Goal: Task Accomplishment & Management: Complete application form

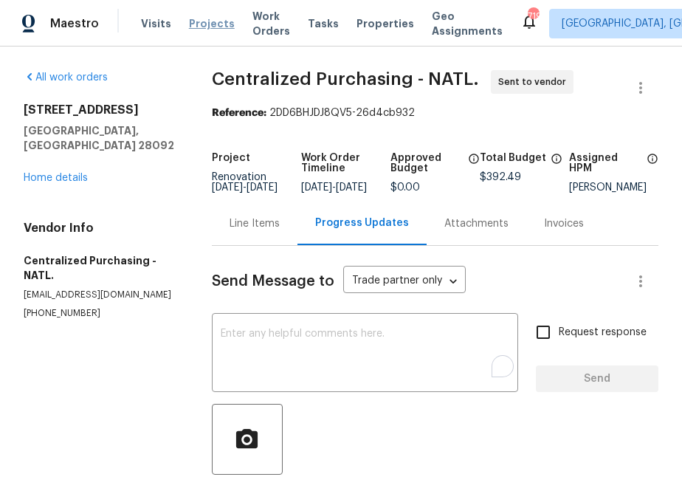
click at [202, 28] on span "Projects" at bounding box center [212, 23] width 46 height 15
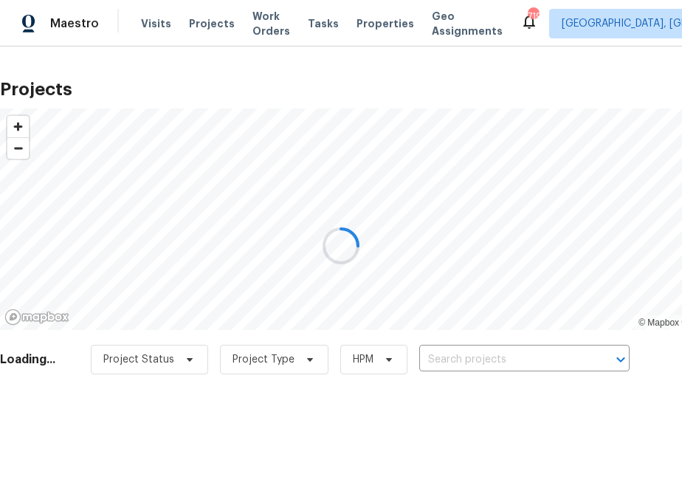
click at [474, 360] on div at bounding box center [341, 245] width 682 height 491
click at [474, 360] on input "text" at bounding box center [503, 360] width 169 height 23
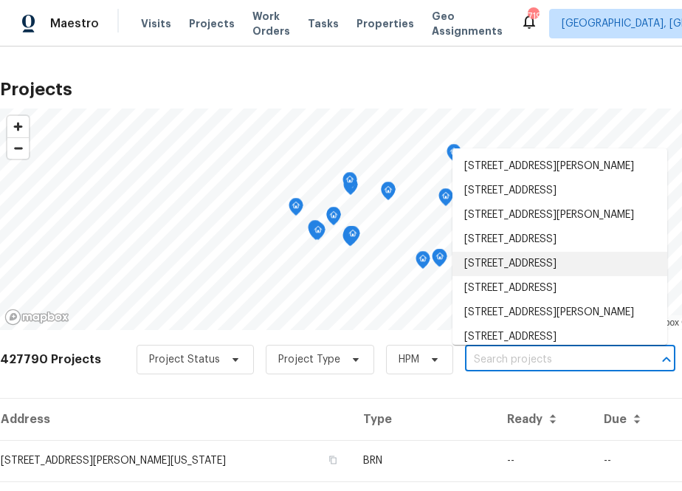
click at [497, 365] on input "text" at bounding box center [549, 360] width 169 height 23
click at [496, 361] on input "text" at bounding box center [549, 360] width 169 height 23
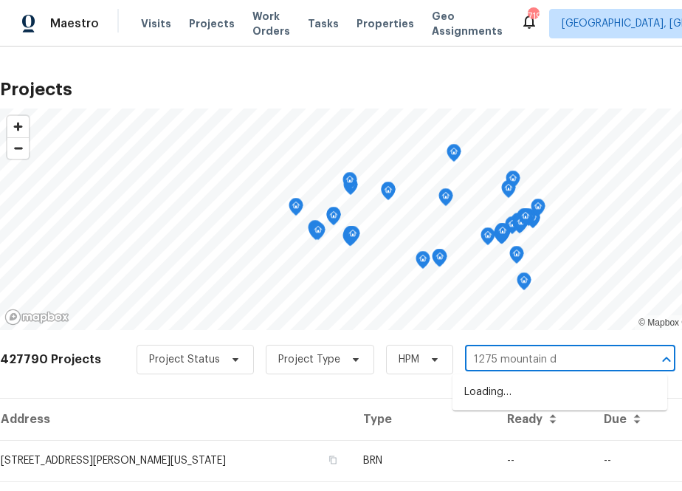
type input "1275 mountain dr"
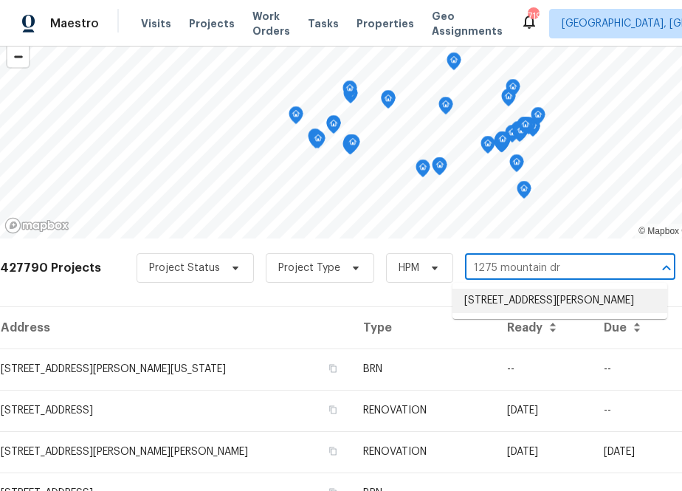
click at [482, 303] on li "[STREET_ADDRESS][PERSON_NAME]" at bounding box center [560, 301] width 215 height 24
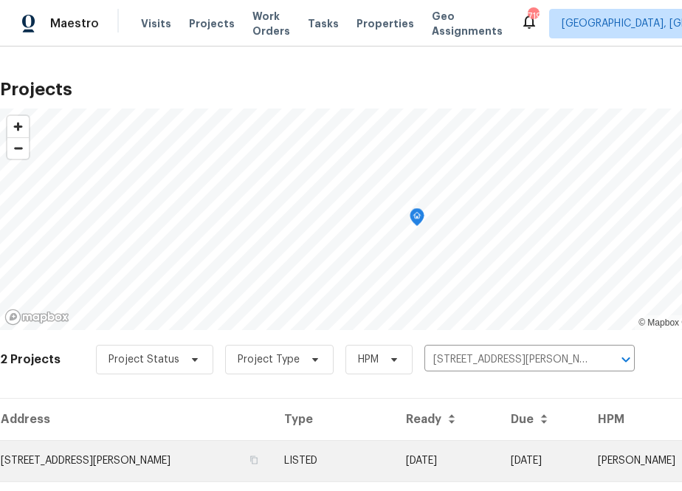
click at [134, 454] on td "[STREET_ADDRESS][PERSON_NAME]" at bounding box center [136, 460] width 272 height 41
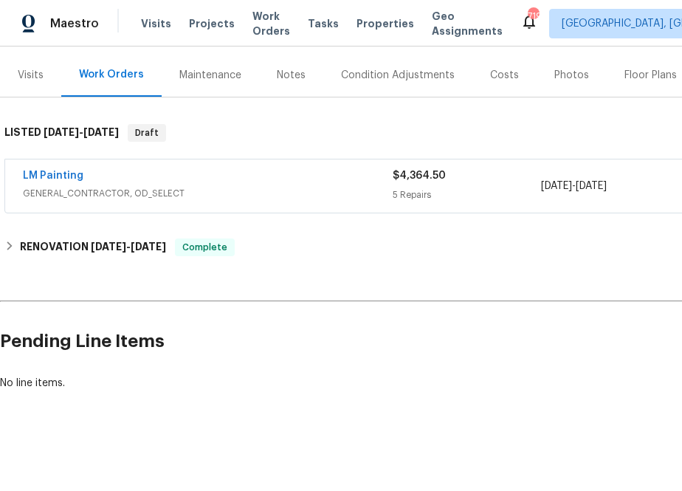
scroll to position [171, 152]
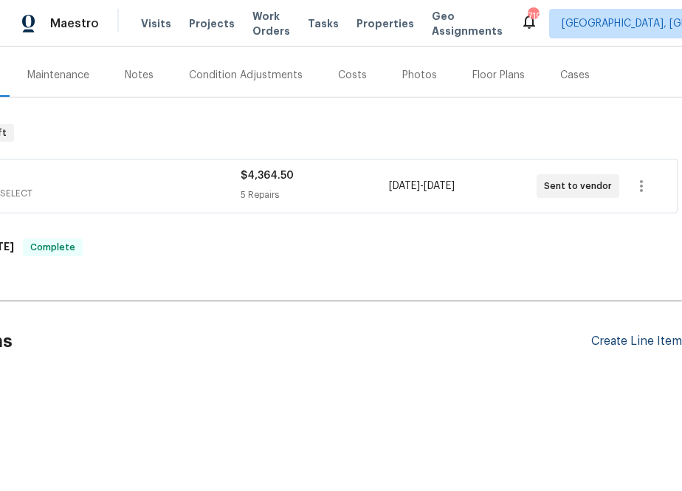
click at [639, 340] on div "Create Line Item" at bounding box center [636, 342] width 91 height 14
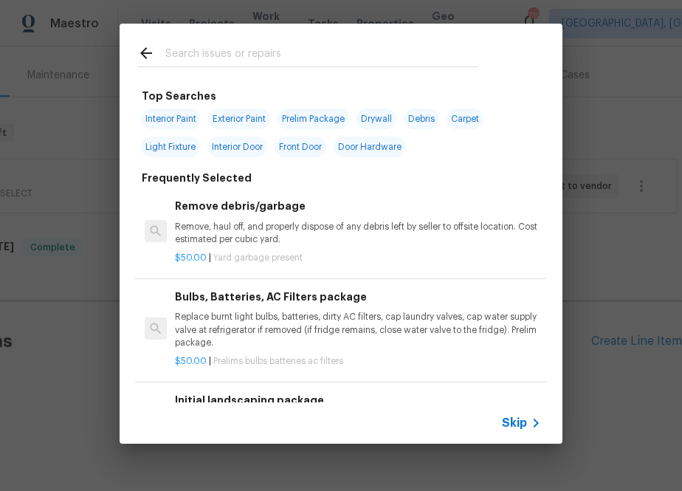
click at [250, 54] on input "text" at bounding box center [321, 55] width 313 height 22
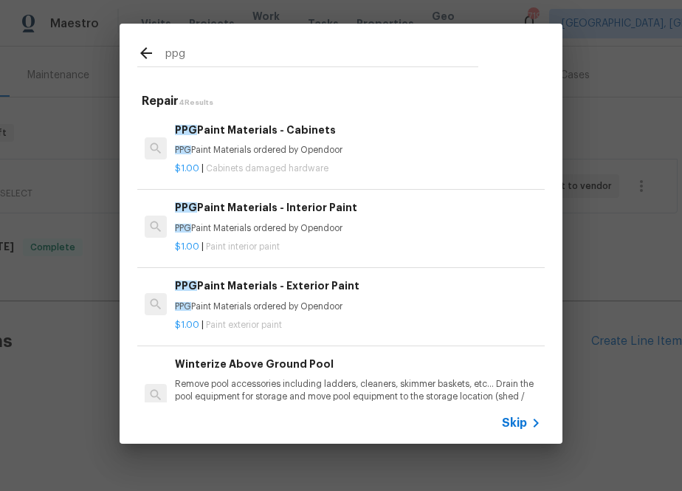
type input "ppg"
click at [262, 301] on p "PPG Paint Materials ordered by Opendoor" at bounding box center [358, 307] width 366 height 13
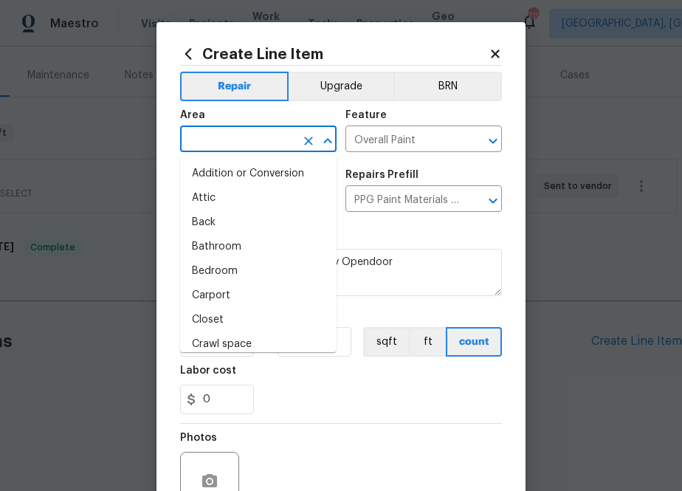
click at [230, 145] on input "text" at bounding box center [237, 140] width 115 height 23
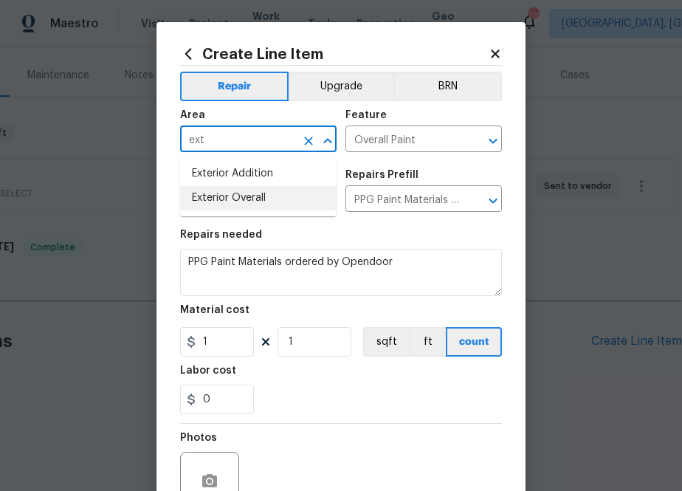
click at [241, 189] on li "Exterior Overall" at bounding box center [258, 198] width 157 height 24
type input "Exterior Overall"
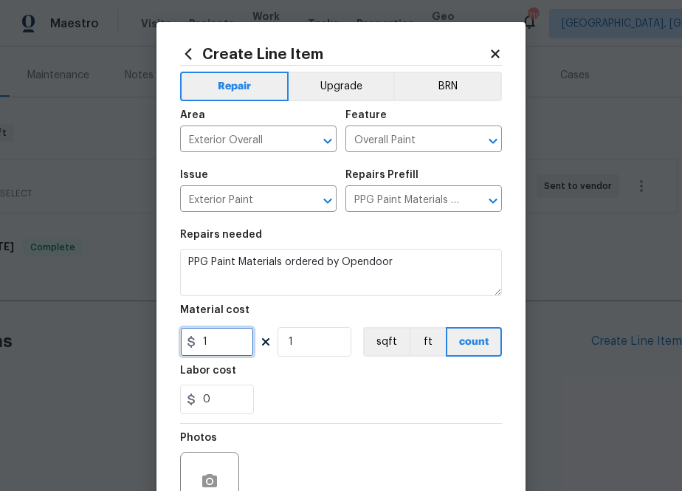
click at [221, 333] on input "1" at bounding box center [217, 342] width 74 height 30
paste input "text"
click at [230, 353] on input "1" at bounding box center [217, 342] width 74 height 30
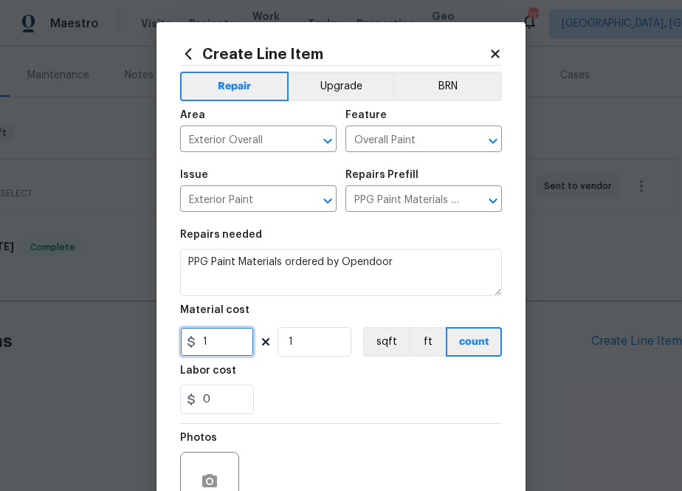
click at [230, 353] on input "1" at bounding box center [217, 342] width 74 height 30
paste input "936.24"
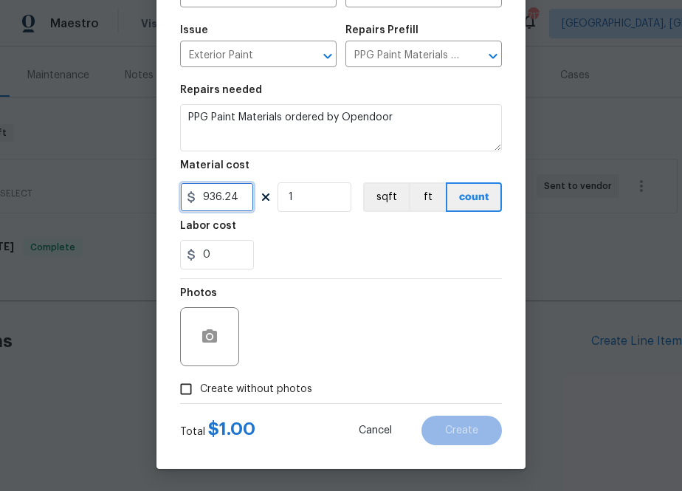
type input "936.24"
click at [291, 387] on span "Create without photos" at bounding box center [256, 390] width 112 height 16
click at [200, 387] on input "Create without photos" at bounding box center [186, 389] width 28 height 28
checkbox input "true"
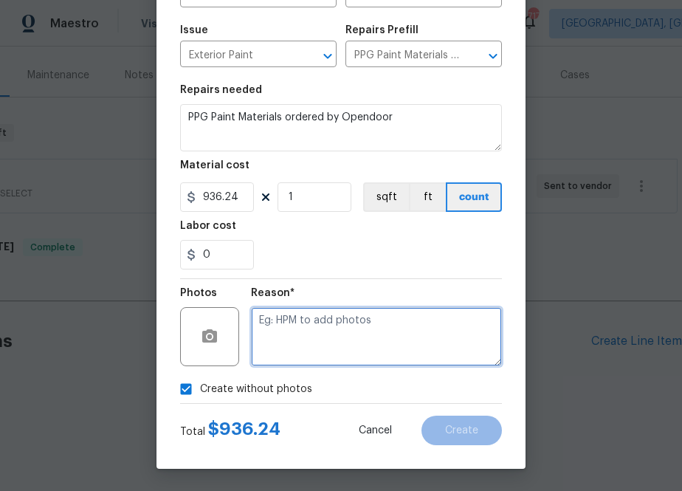
click at [348, 343] on textarea at bounding box center [376, 336] width 251 height 59
type textarea "na"
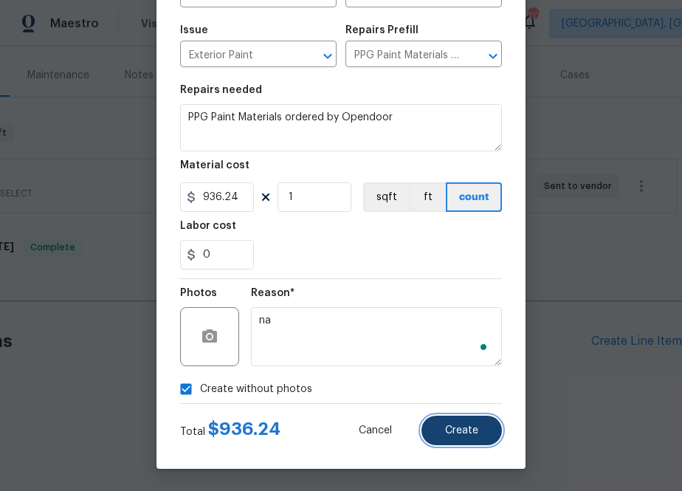
click at [443, 427] on button "Create" at bounding box center [462, 431] width 80 height 30
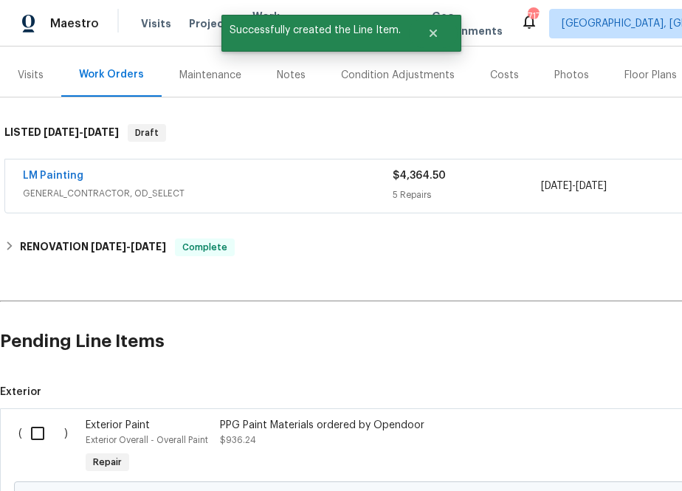
scroll to position [216, 0]
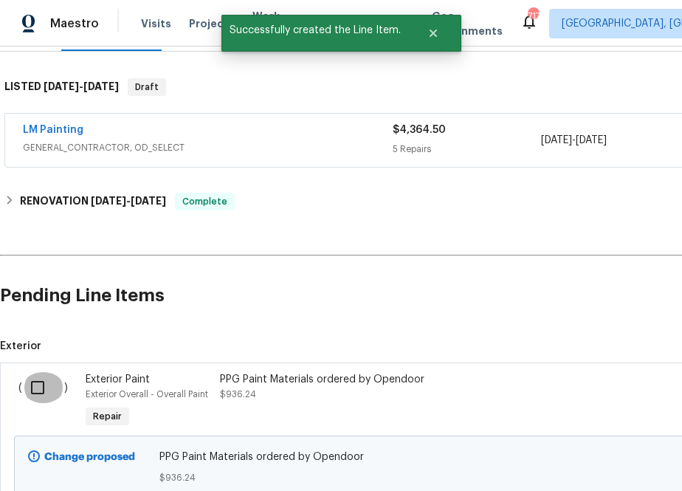
click at [42, 381] on input "checkbox" at bounding box center [43, 387] width 42 height 31
checkbox input "true"
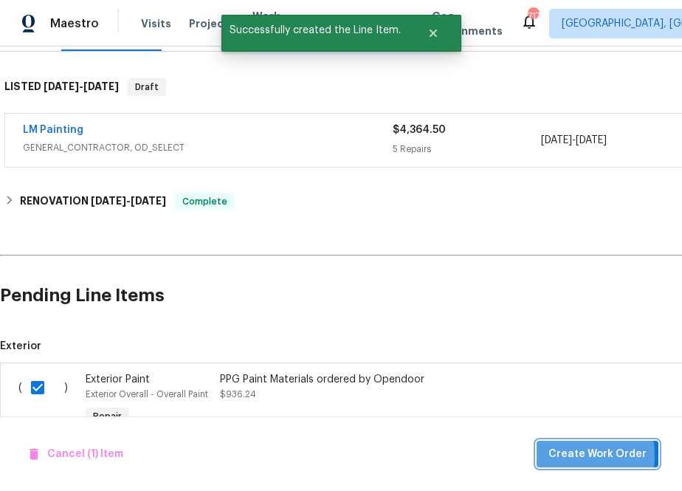
click at [555, 456] on span "Create Work Order" at bounding box center [598, 454] width 98 height 18
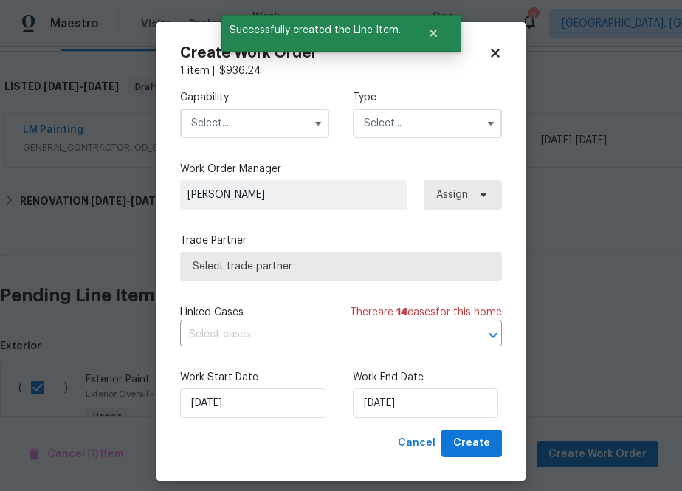
click at [220, 130] on input "text" at bounding box center [254, 124] width 149 height 30
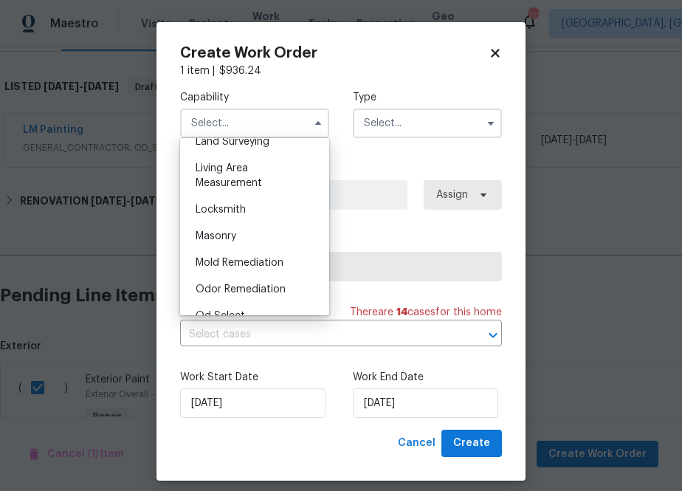
scroll to position [1187, 0]
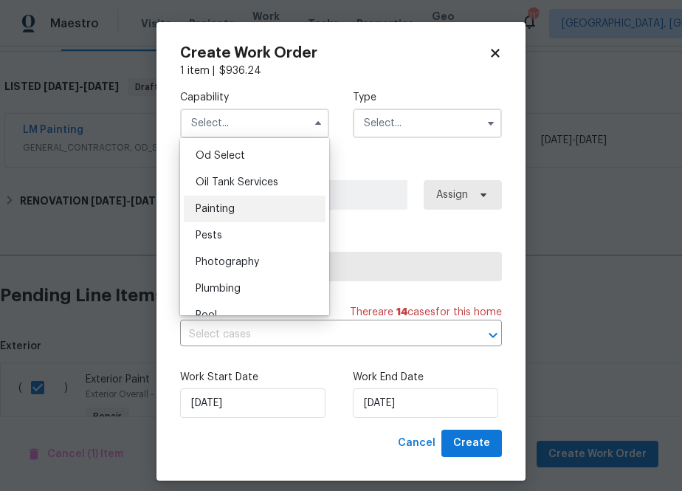
click at [243, 213] on div "Painting" at bounding box center [255, 209] width 142 height 27
type input "Painting"
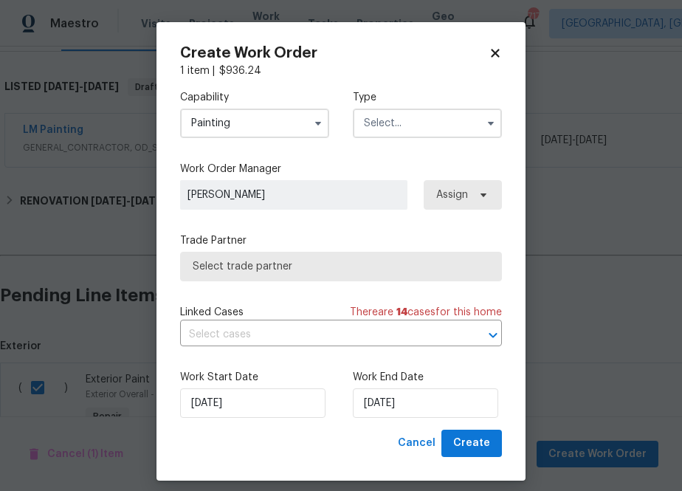
click at [416, 108] on div "Type" at bounding box center [427, 114] width 149 height 48
click at [415, 125] on input "text" at bounding box center [427, 124] width 149 height 30
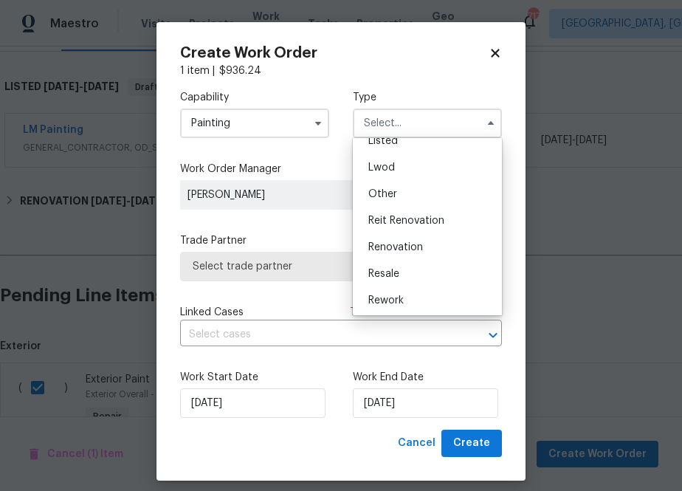
scroll to position [170, 0]
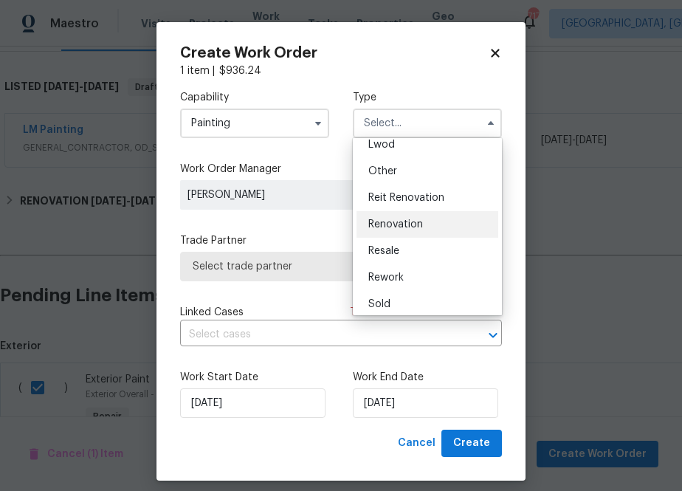
click at [411, 224] on span "Renovation" at bounding box center [395, 224] width 55 height 10
type input "Renovation"
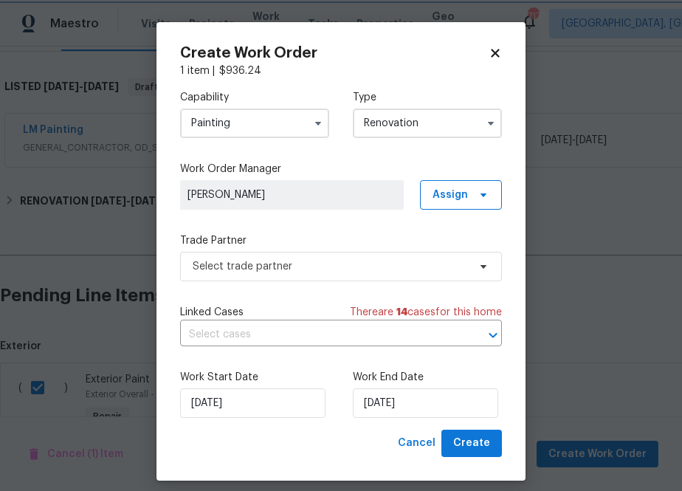
scroll to position [0, 0]
click at [452, 195] on span "Assign" at bounding box center [450, 195] width 35 height 15
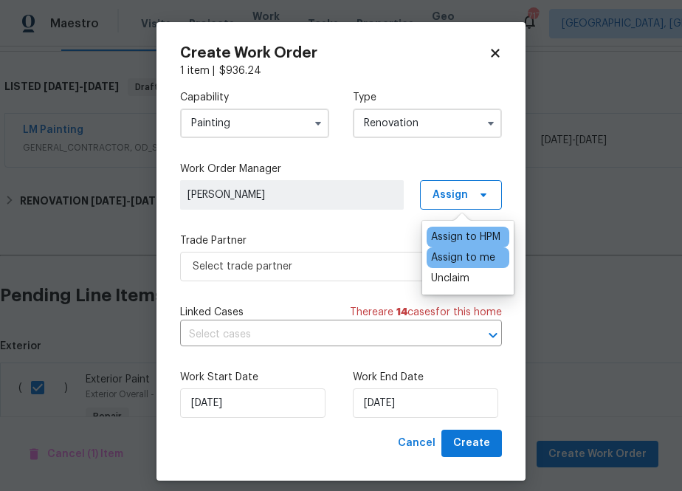
click at [450, 259] on div "Assign to me" at bounding box center [463, 257] width 64 height 15
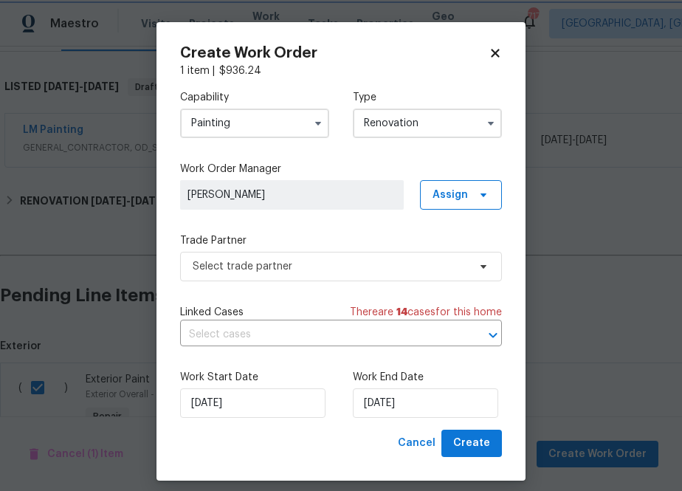
click at [284, 288] on div "Capability Painting Type Renovation Work Order Manager Zenah Haddad Assign Trad…" at bounding box center [341, 253] width 322 height 351
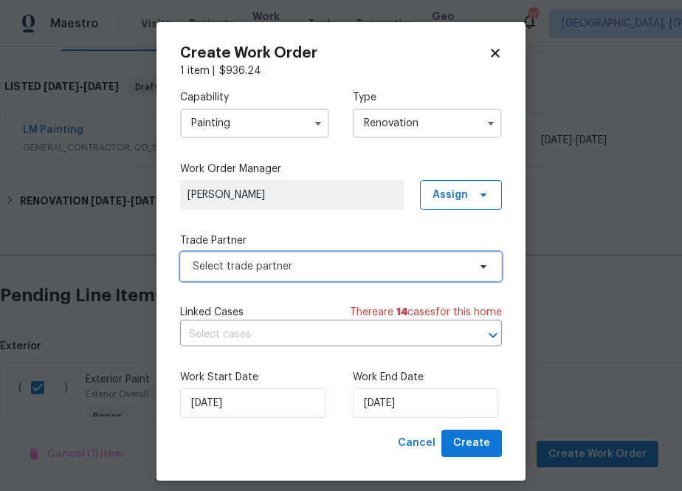
click at [278, 272] on span "Select trade partner" at bounding box center [330, 266] width 275 height 15
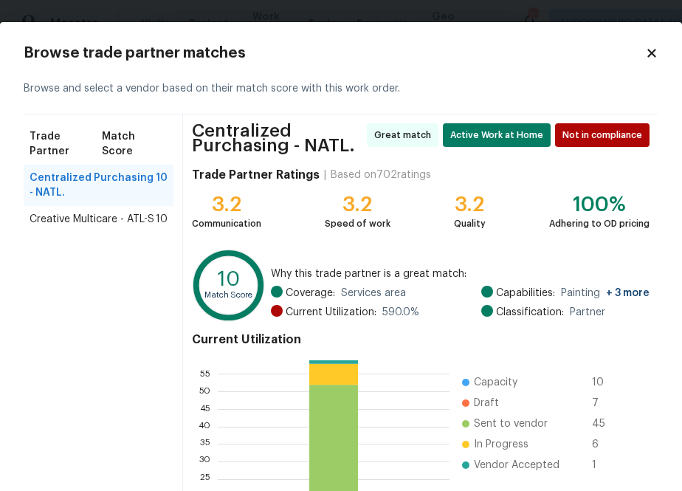
scroll to position [165, 0]
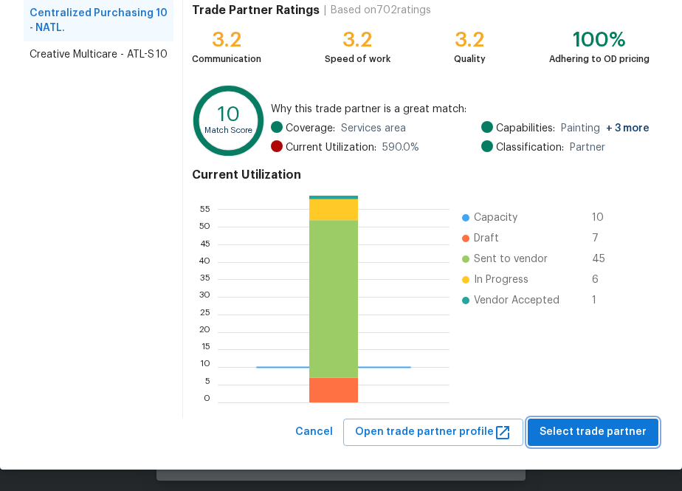
click at [566, 437] on span "Select trade partner" at bounding box center [593, 432] width 107 height 18
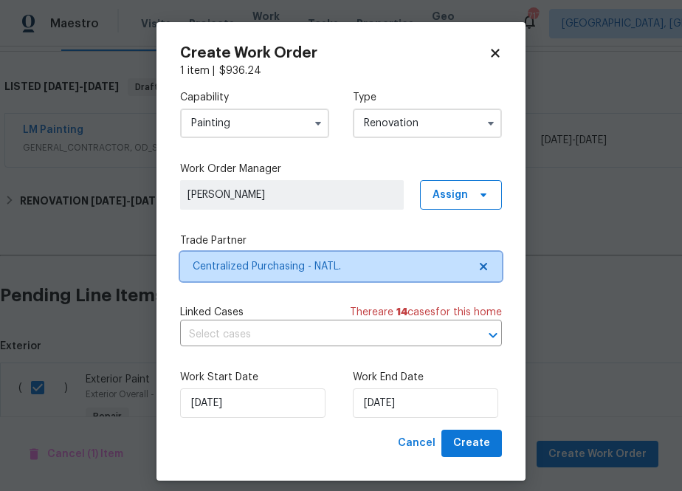
scroll to position [0, 0]
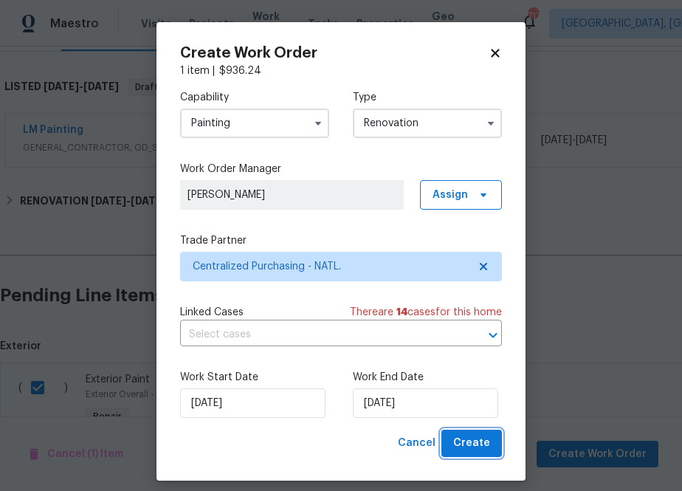
click at [479, 450] on span "Create" at bounding box center [471, 443] width 37 height 18
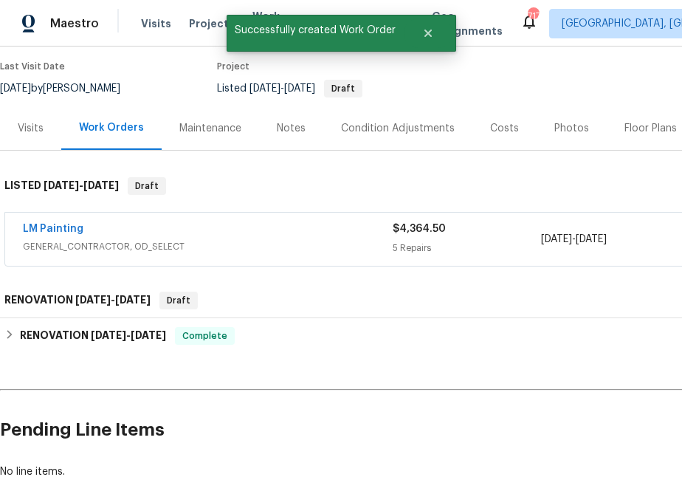
scroll to position [117, 0]
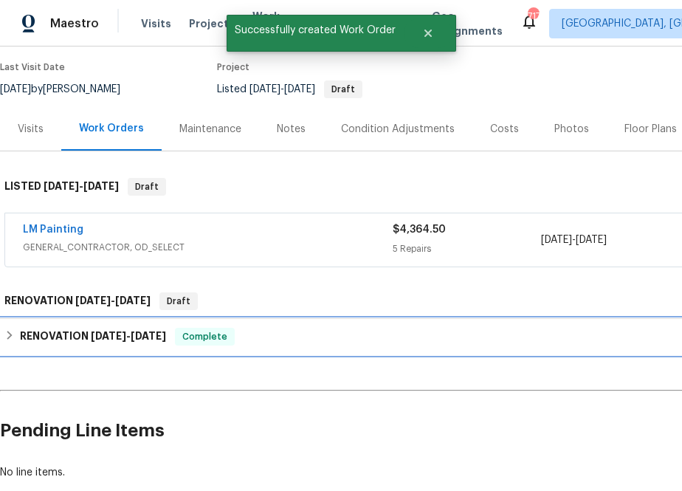
click at [9, 336] on icon at bounding box center [9, 335] width 10 height 10
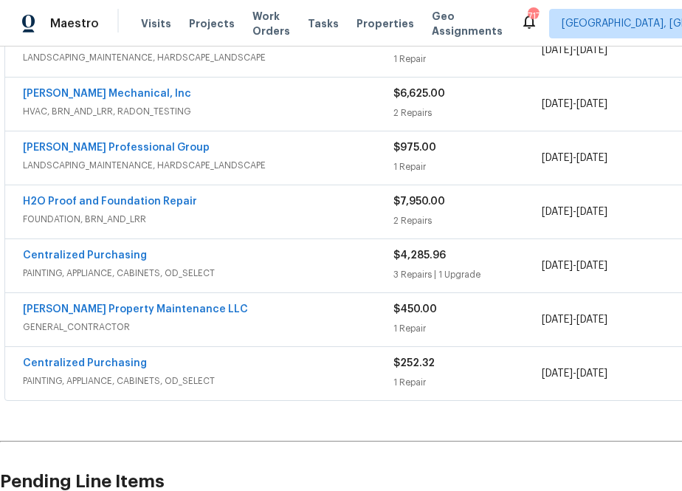
scroll to position [587, 0]
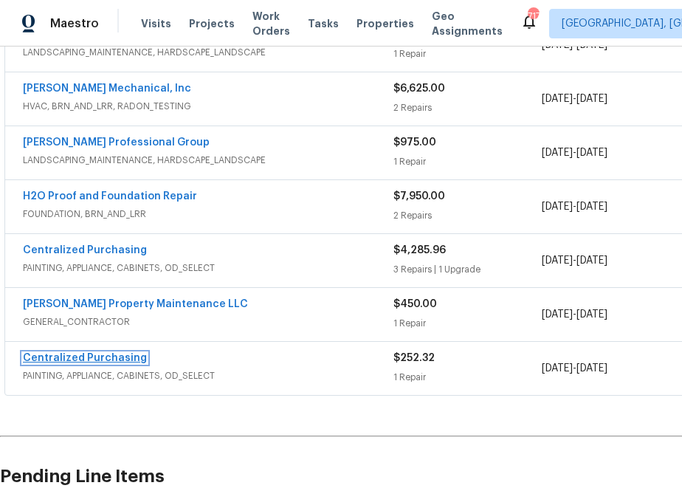
click at [100, 360] on link "Centralized Purchasing" at bounding box center [85, 358] width 124 height 10
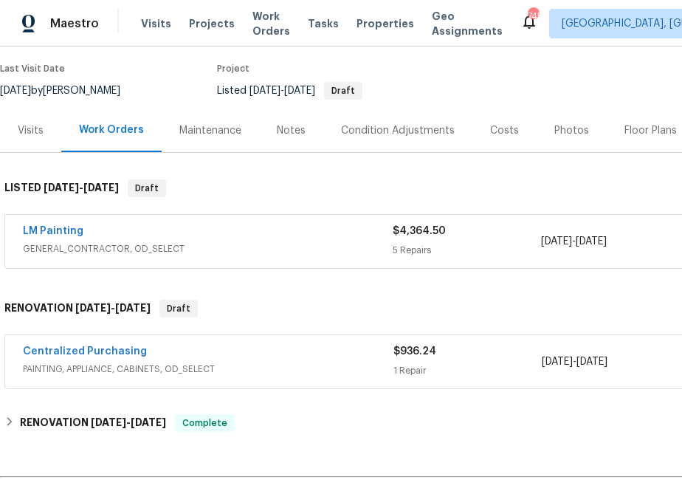
scroll to position [138, 0]
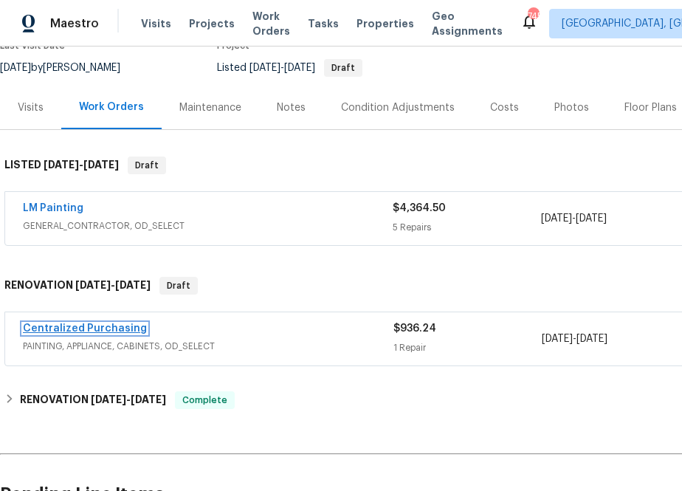
click at [120, 325] on link "Centralized Purchasing" at bounding box center [85, 328] width 124 height 10
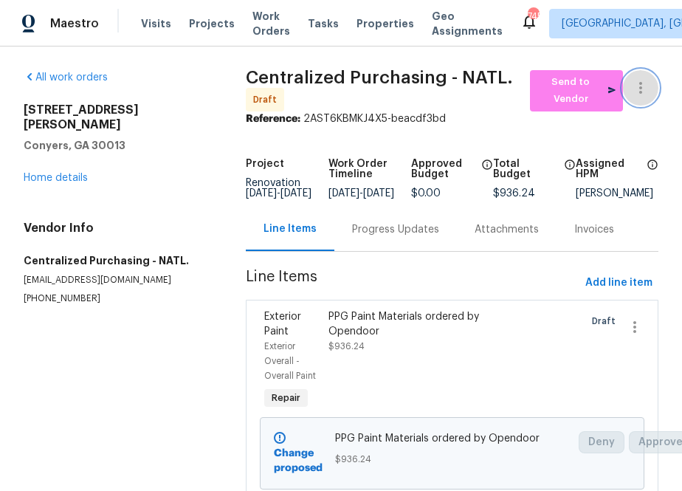
click at [636, 88] on icon "button" at bounding box center [641, 88] width 18 height 18
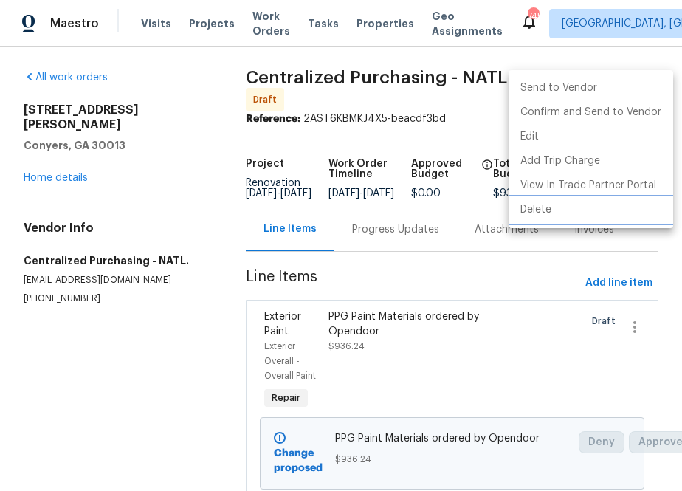
click at [590, 212] on li "Delete" at bounding box center [591, 210] width 165 height 24
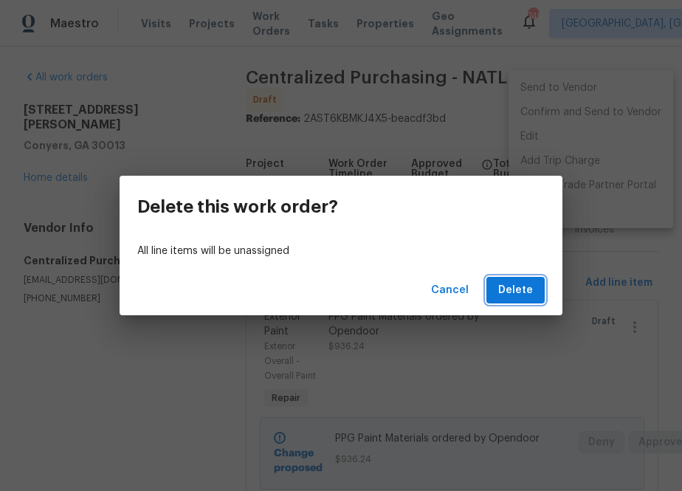
click at [521, 287] on span "Delete" at bounding box center [515, 290] width 35 height 18
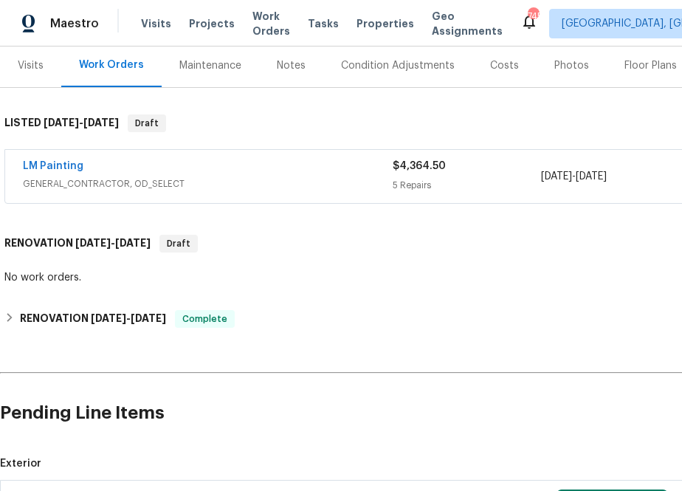
scroll to position [366, 0]
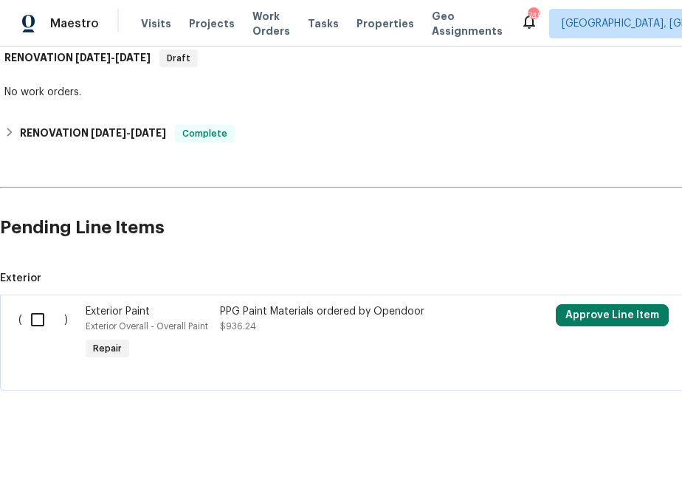
click at [27, 320] on input "checkbox" at bounding box center [43, 319] width 42 height 31
checkbox input "true"
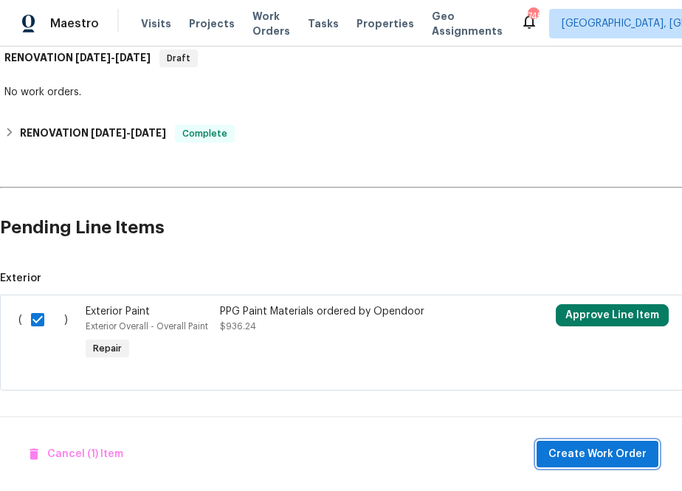
click at [569, 444] on button "Create Work Order" at bounding box center [598, 454] width 122 height 27
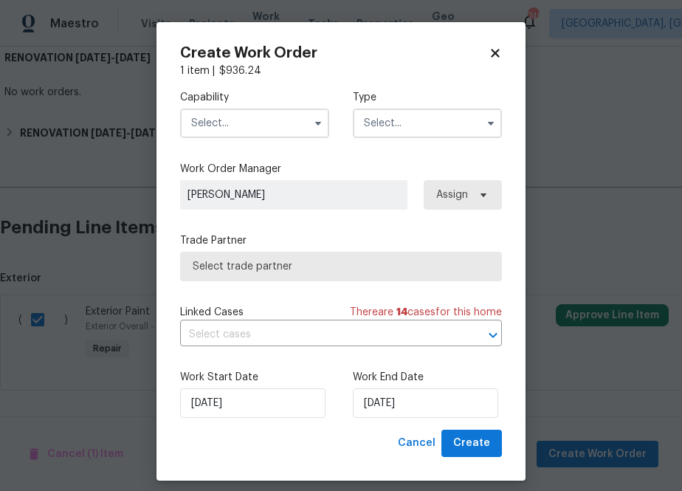
click at [246, 134] on input "text" at bounding box center [254, 124] width 149 height 30
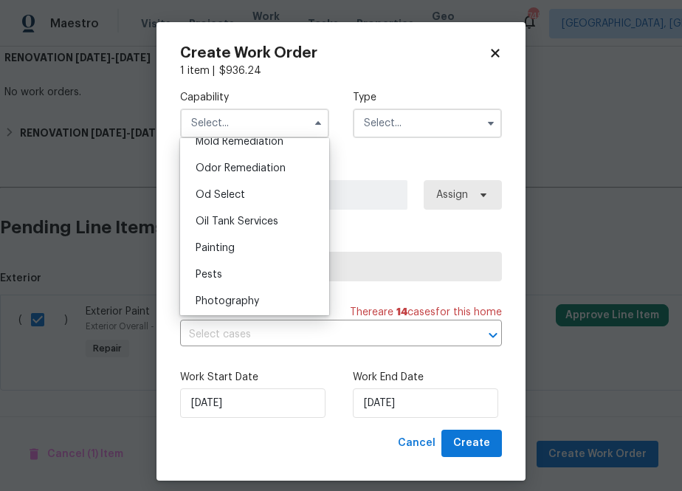
scroll to position [1175, 0]
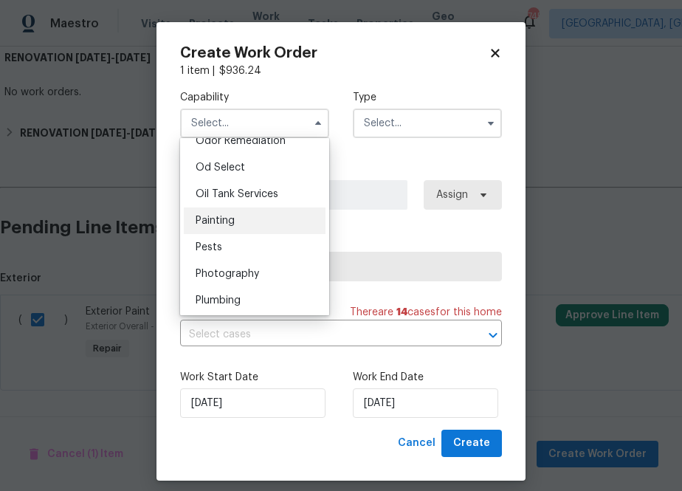
click at [255, 213] on div "Painting" at bounding box center [255, 220] width 142 height 27
type input "Painting"
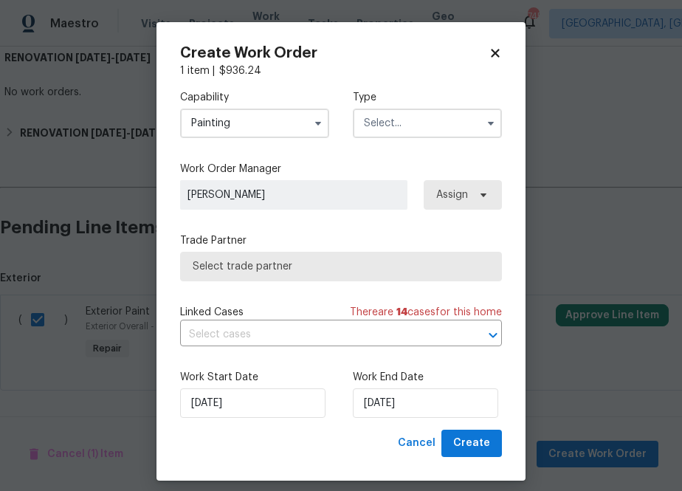
click at [436, 115] on input "text" at bounding box center [427, 124] width 149 height 30
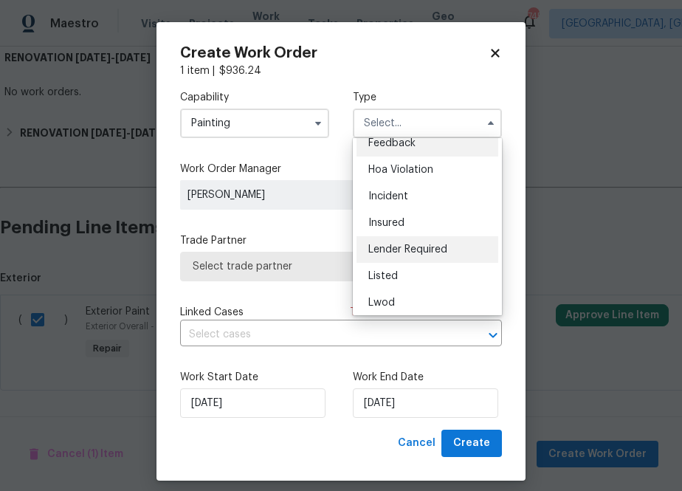
scroll to position [13, 0]
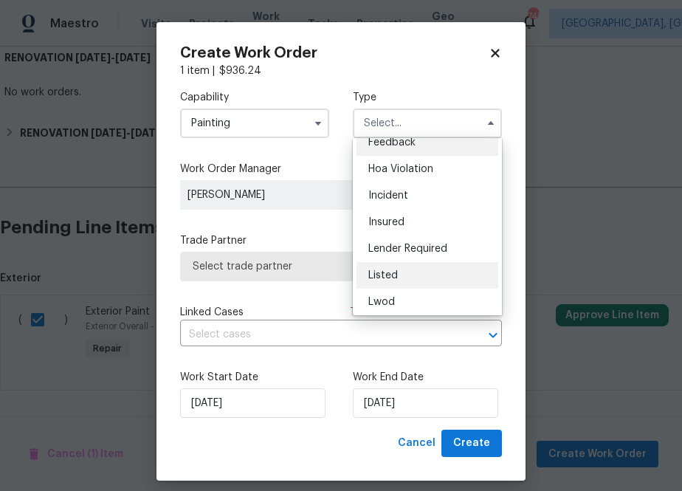
click at [405, 267] on div "Listed" at bounding box center [428, 275] width 142 height 27
type input "Listed"
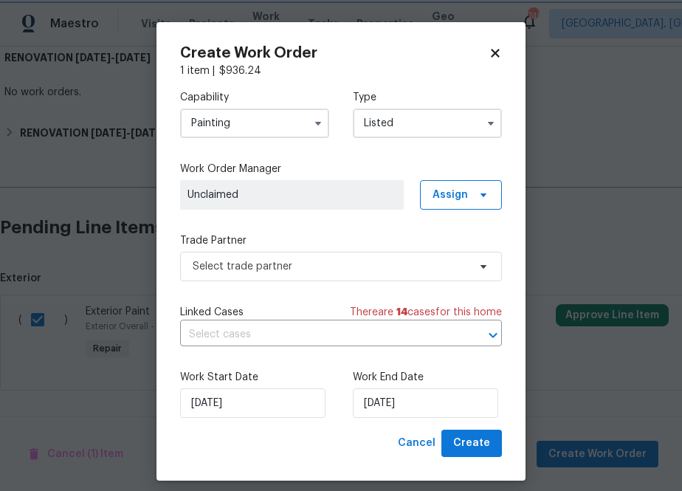
scroll to position [0, 0]
click at [479, 205] on span "Assign" at bounding box center [461, 195] width 82 height 30
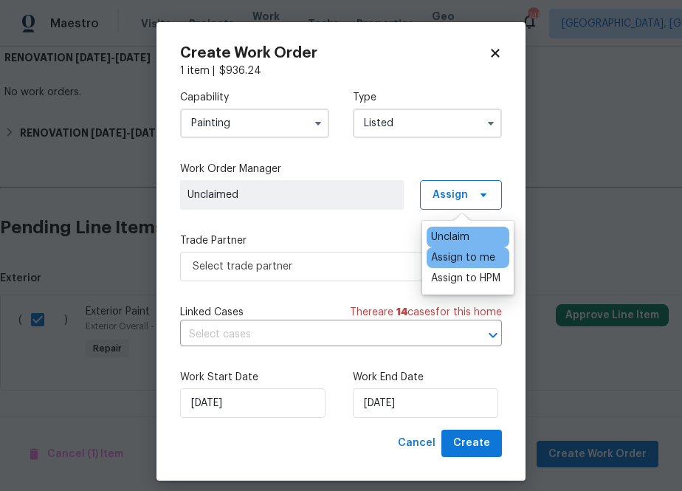
click at [467, 258] on div "Assign to me" at bounding box center [463, 257] width 64 height 15
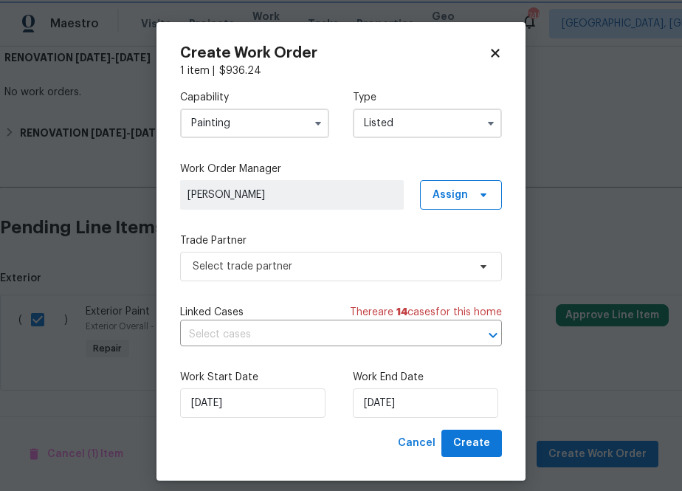
click at [327, 293] on div "Capability Painting Type Listed Work Order Manager Zenah Haddad Assign Trade Pa…" at bounding box center [341, 253] width 322 height 351
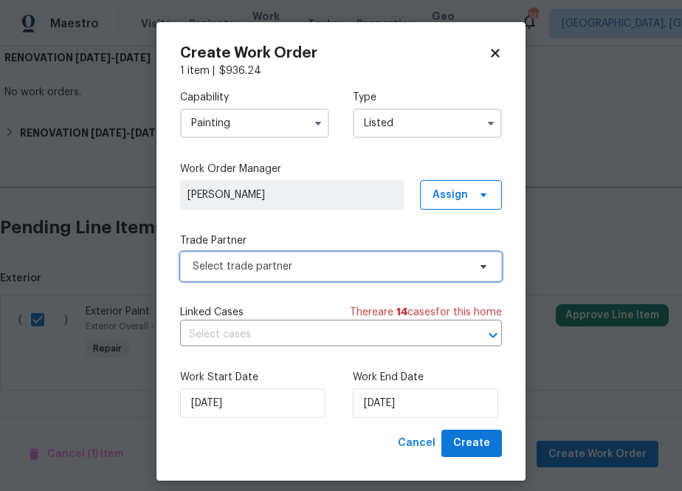
click at [327, 275] on span "Select trade partner" at bounding box center [341, 267] width 322 height 30
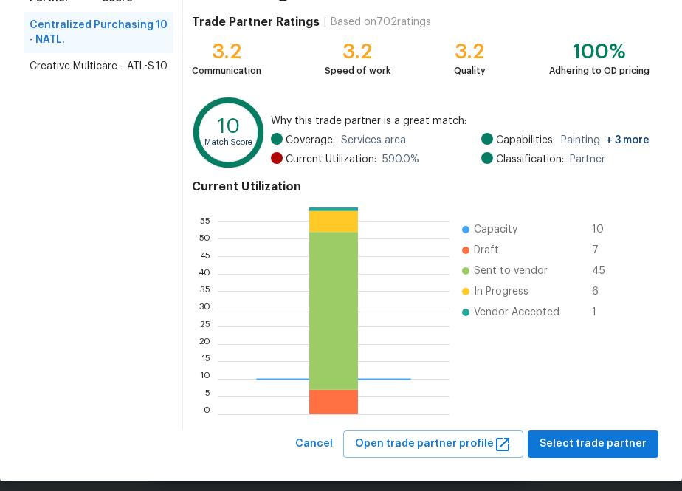
scroll to position [165, 0]
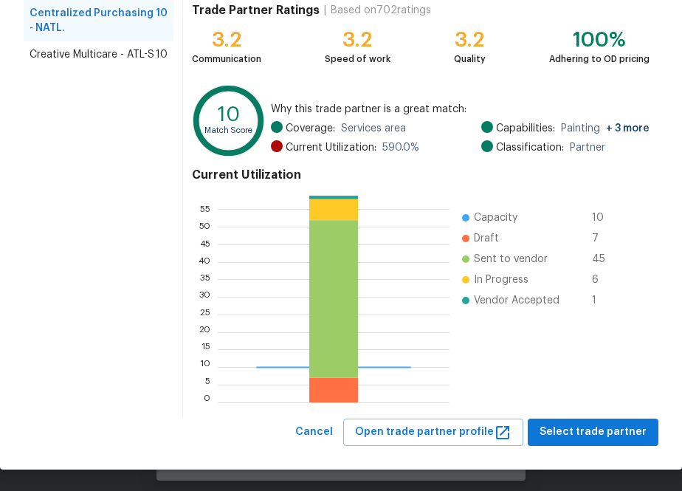
click at [586, 415] on div "Centralized Purchasing - NATL. Great match Active Work at Home Not in complianc…" at bounding box center [421, 184] width 476 height 469
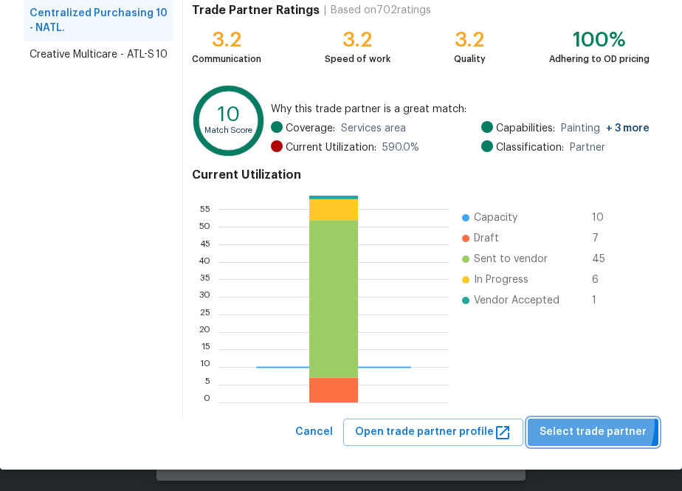
click at [586, 423] on span "Select trade partner" at bounding box center [593, 432] width 107 height 18
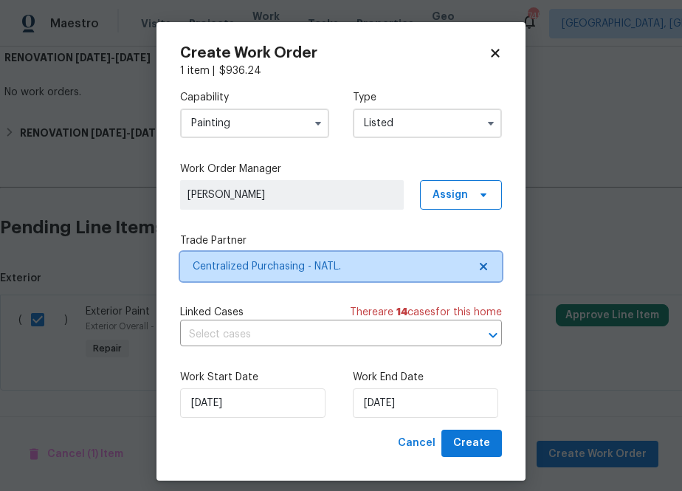
scroll to position [0, 0]
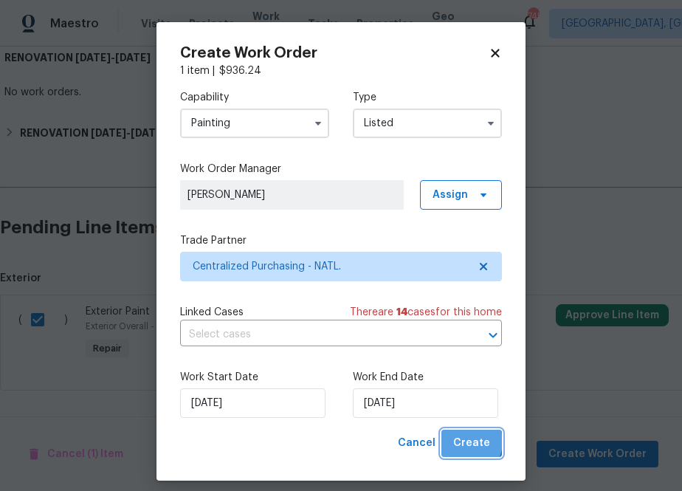
click at [467, 442] on span "Create" at bounding box center [471, 443] width 37 height 18
checkbox input "false"
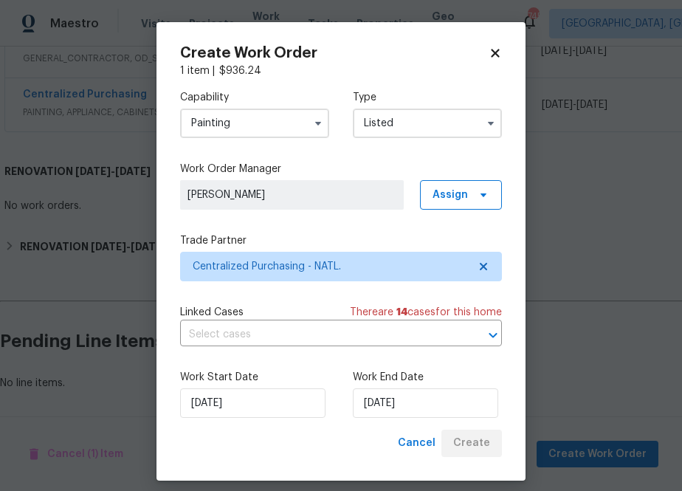
scroll to position [306, 0]
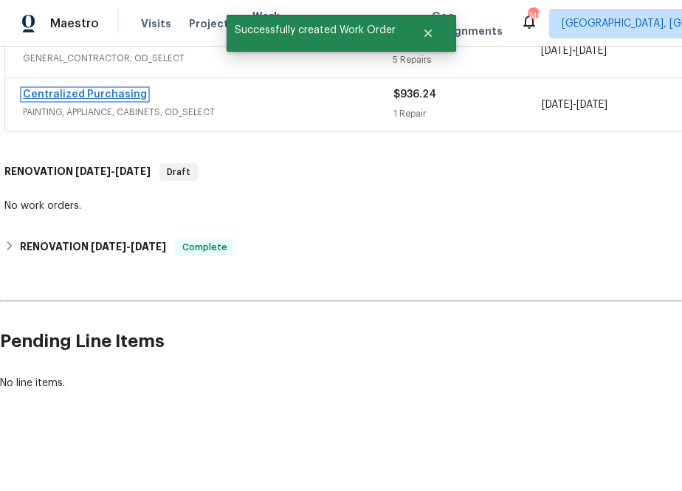
click at [115, 94] on link "Centralized Purchasing" at bounding box center [85, 94] width 124 height 10
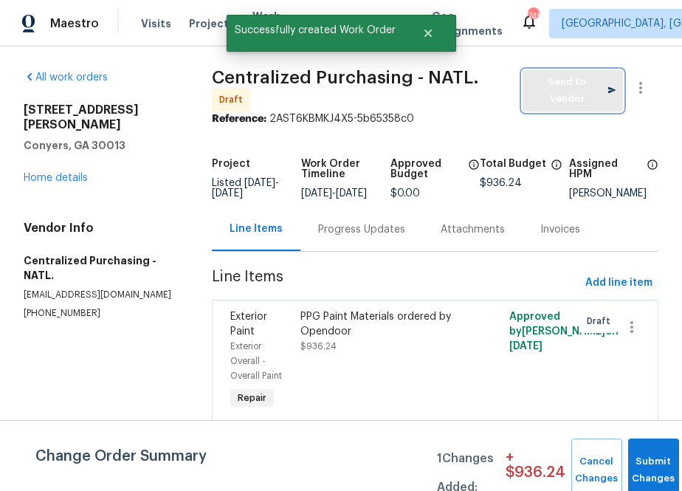
click at [562, 100] on button "Send to Vendor" at bounding box center [573, 90] width 100 height 41
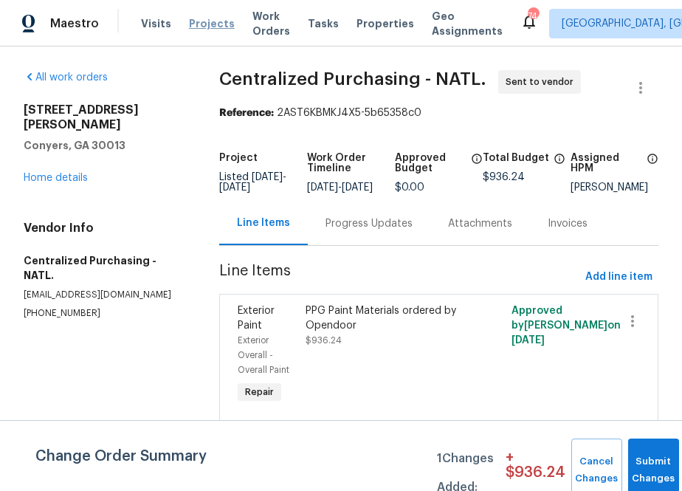
click at [196, 19] on span "Projects" at bounding box center [212, 23] width 46 height 15
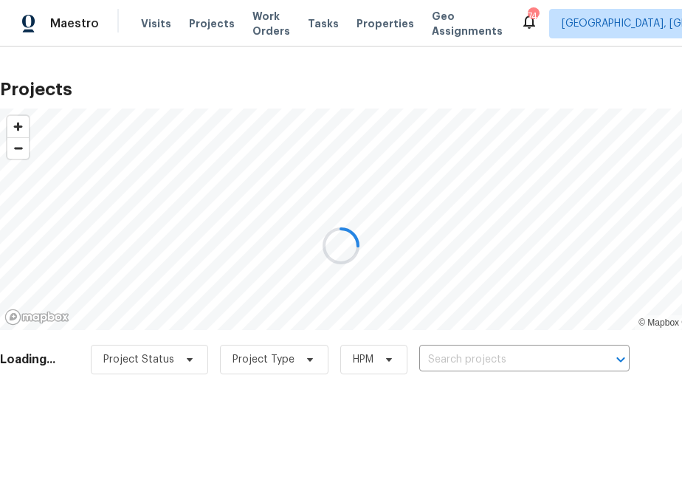
click at [439, 345] on div at bounding box center [341, 245] width 682 height 491
click at [439, 366] on div at bounding box center [341, 245] width 682 height 491
click at [444, 357] on div at bounding box center [341, 245] width 682 height 491
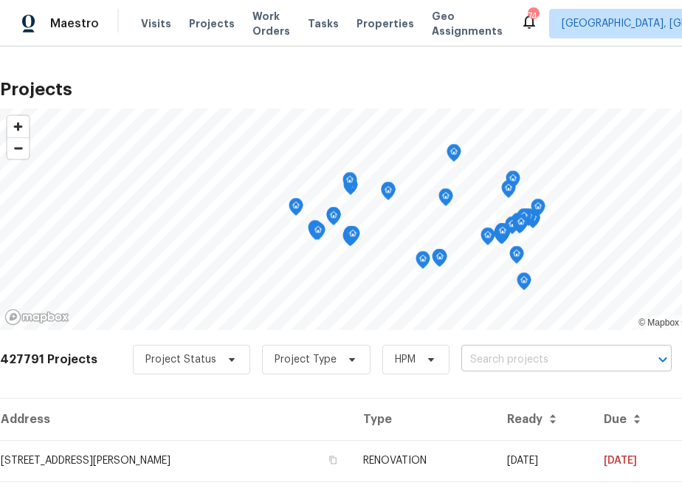
click at [512, 363] on input "text" at bounding box center [546, 360] width 169 height 23
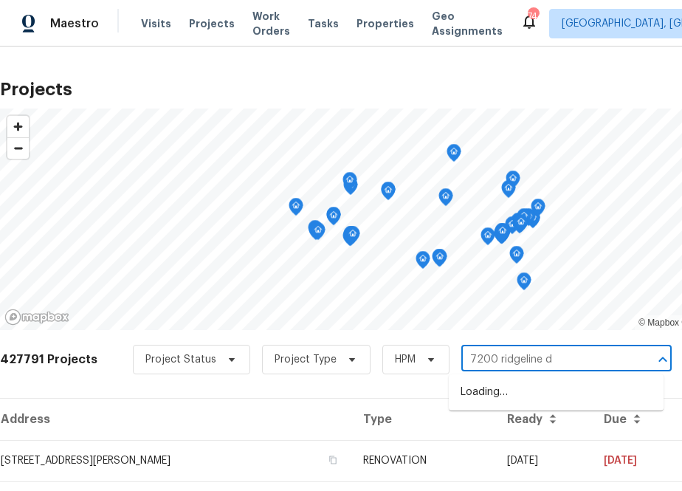
type input "7200 ridgeline dr"
click at [511, 391] on li "7200 Ridgeline Dr, Raleigh, NC 27613" at bounding box center [556, 392] width 215 height 24
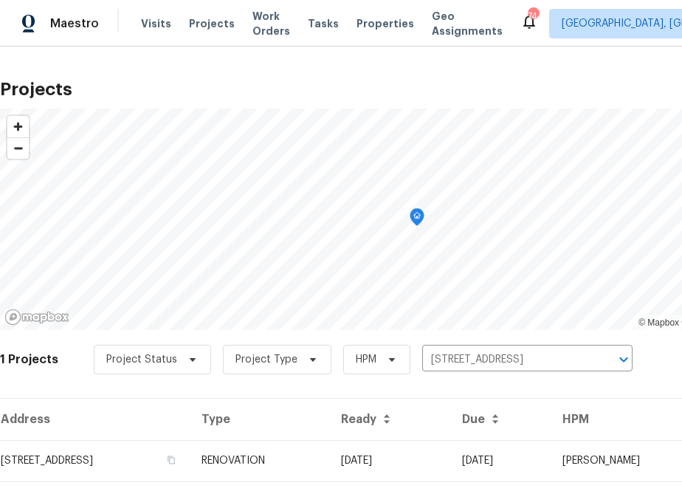
scroll to position [38, 0]
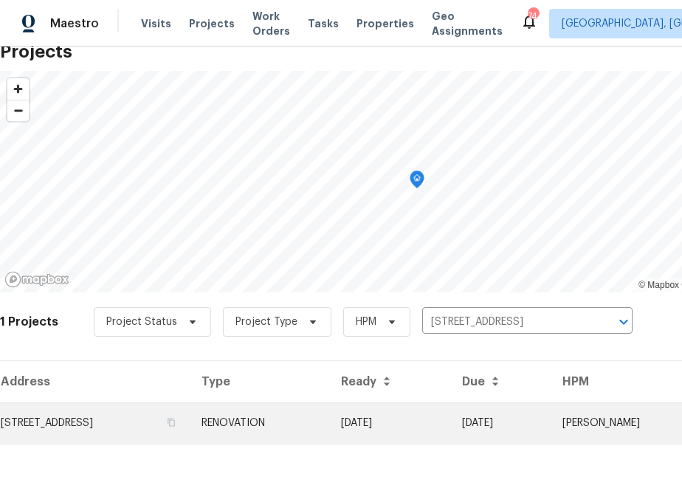
click at [147, 413] on td "7200 Ridgeline Dr, Raleigh, NC 27613" at bounding box center [95, 422] width 190 height 41
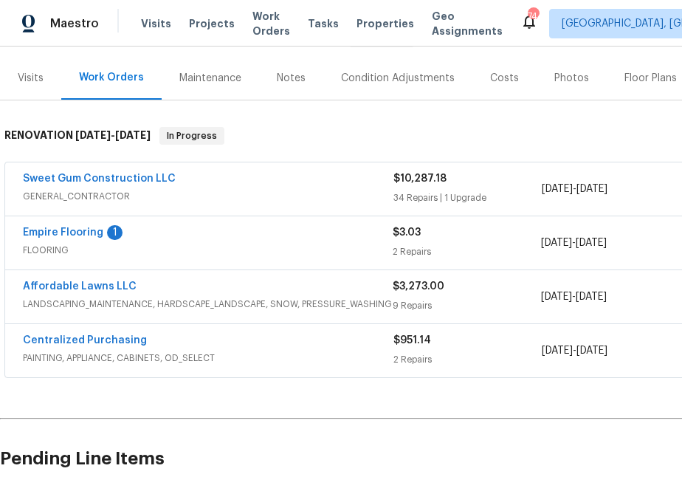
scroll to position [282, 0]
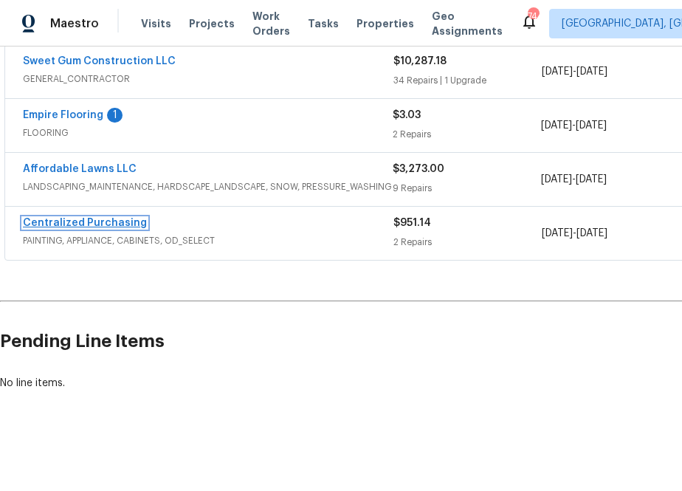
click at [104, 219] on link "Centralized Purchasing" at bounding box center [85, 223] width 124 height 10
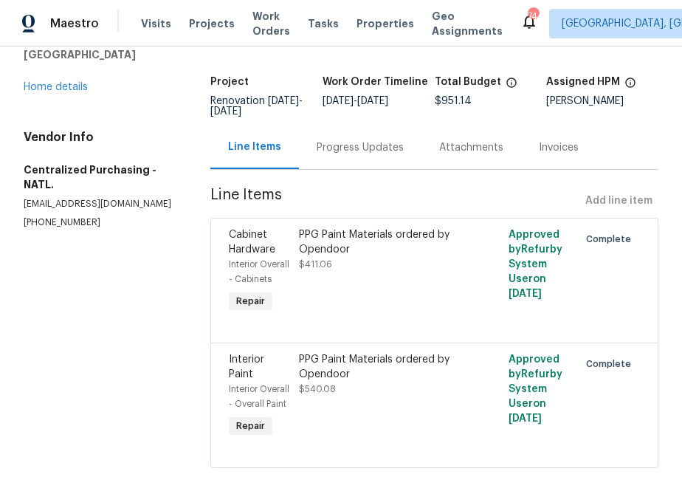
scroll to position [80, 0]
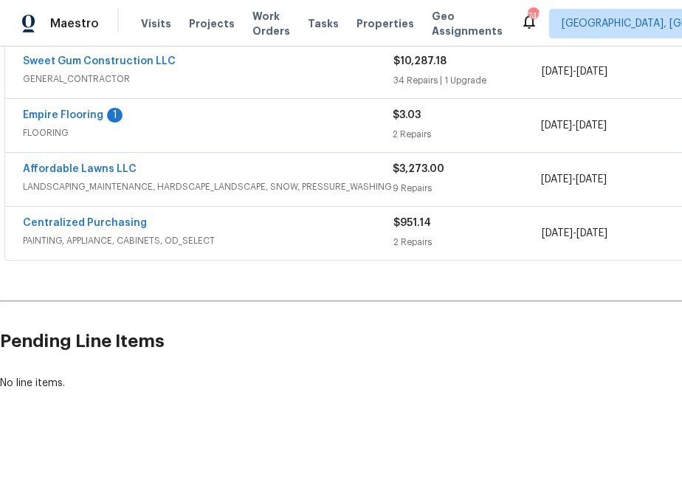
scroll to position [285, 152]
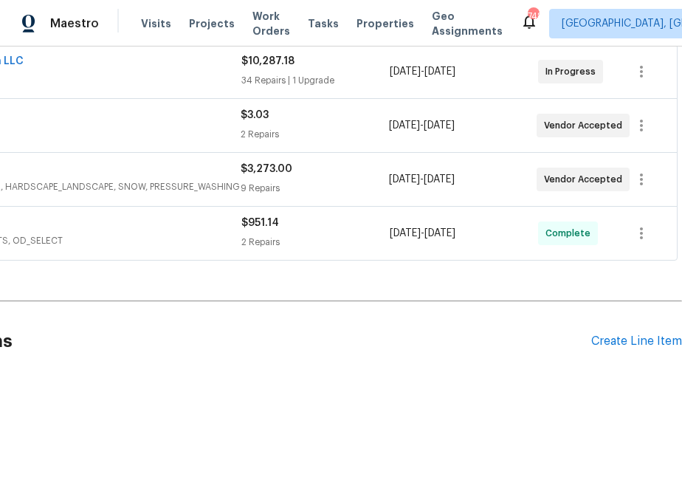
click at [606, 328] on div "Pending Line Items Create Line Item" at bounding box center [265, 341] width 834 height 69
click at [606, 340] on div "Create Line Item" at bounding box center [636, 342] width 91 height 14
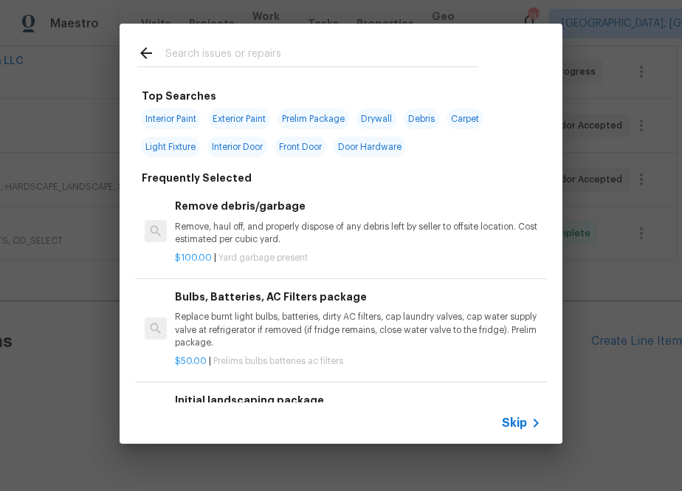
click at [251, 51] on input "text" at bounding box center [321, 55] width 313 height 22
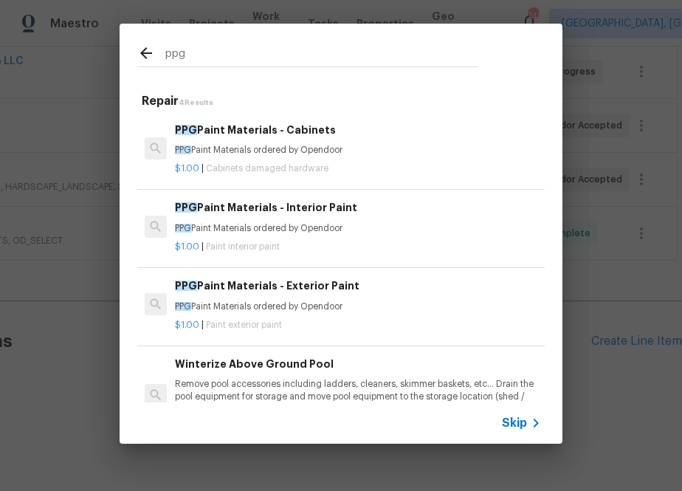
type input "ppg"
click at [210, 213] on h6 "PPG Paint Materials - Interior Paint" at bounding box center [358, 207] width 366 height 16
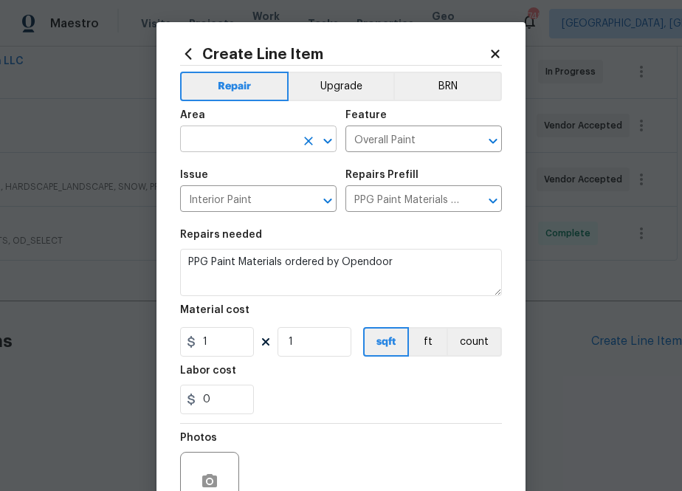
click at [235, 144] on input "text" at bounding box center [237, 140] width 115 height 23
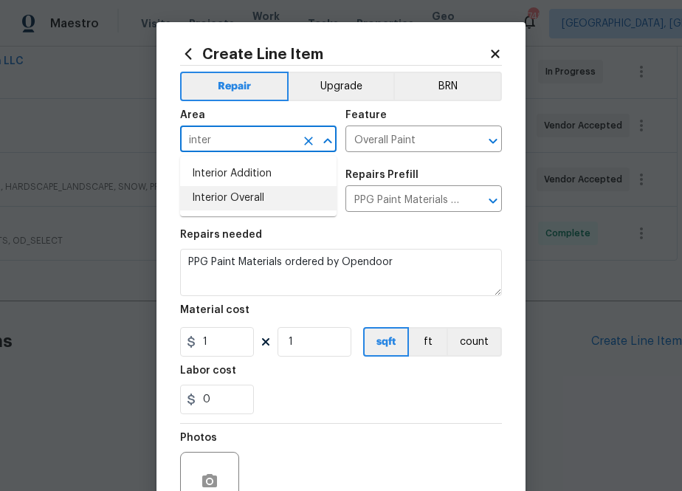
click at [244, 202] on li "Interior Overall" at bounding box center [258, 198] width 157 height 24
type input "Interior Overall"
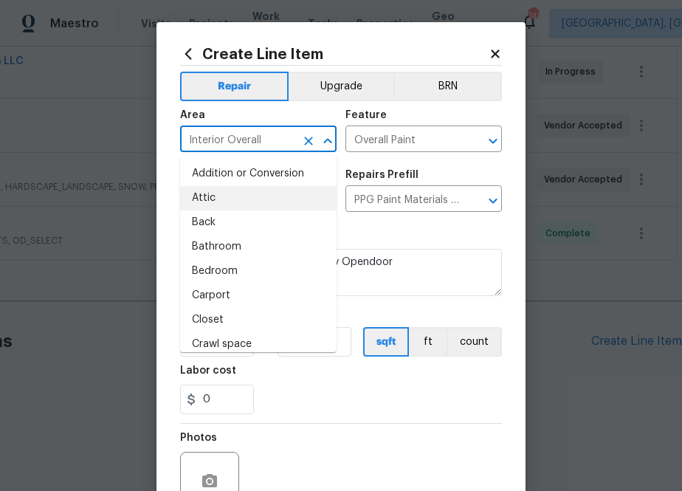
click at [372, 245] on div "Repairs needed" at bounding box center [341, 239] width 322 height 19
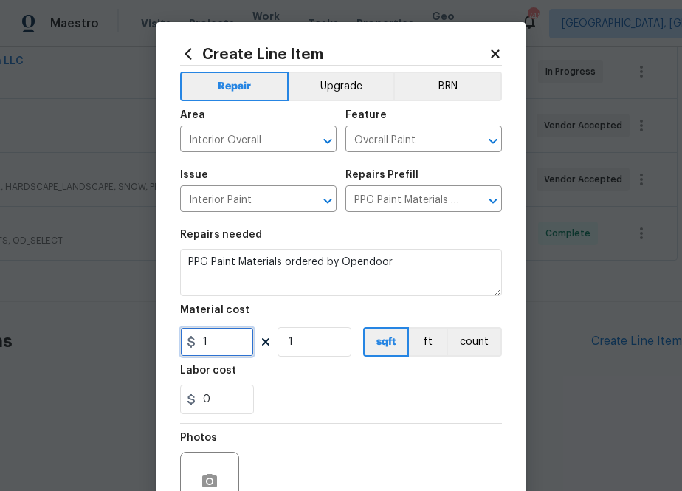
click at [210, 336] on input "1" at bounding box center [217, 342] width 74 height 30
paste input "24.4"
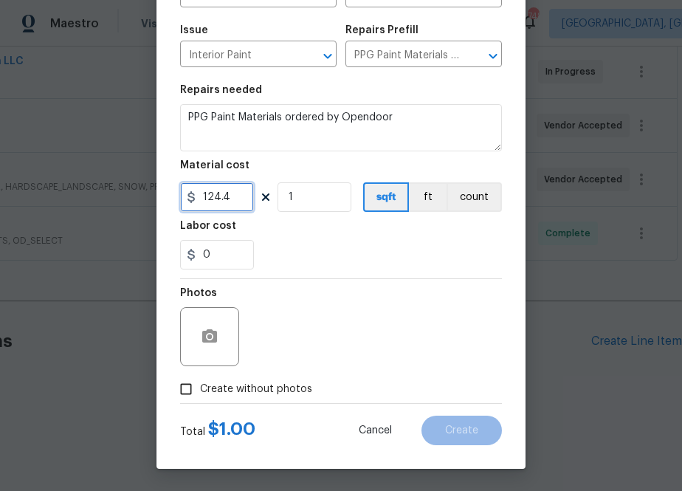
type input "124.4"
click at [282, 382] on span "Create without photos" at bounding box center [256, 390] width 112 height 16
click at [200, 382] on input "Create without photos" at bounding box center [186, 389] width 28 height 28
checkbox input "true"
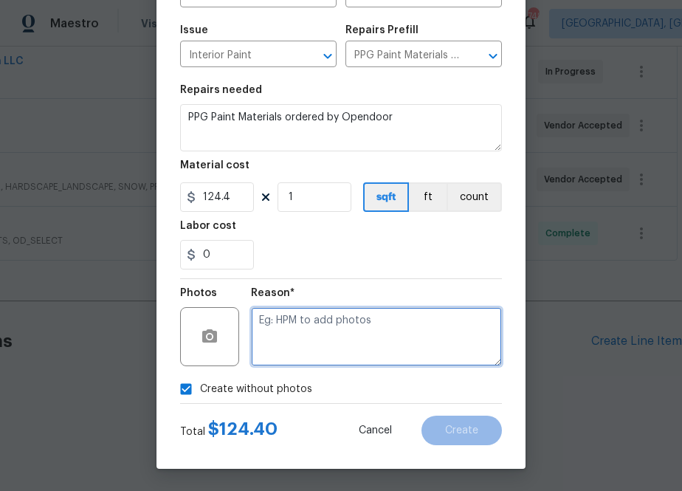
click at [299, 314] on textarea at bounding box center [376, 336] width 251 height 59
type textarea "na"
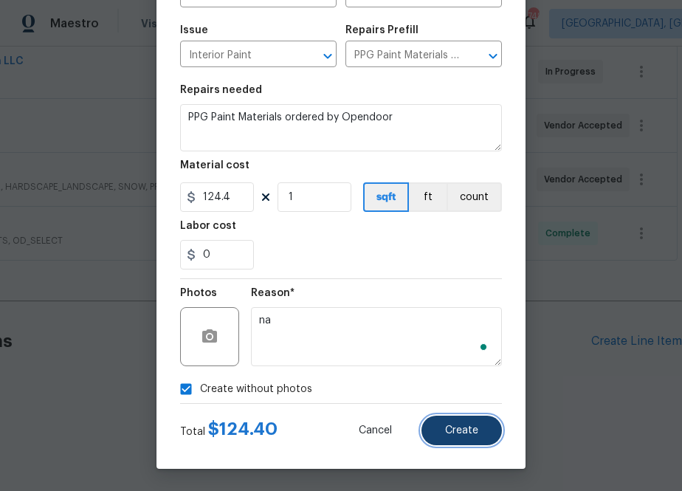
click at [457, 427] on span "Create" at bounding box center [461, 430] width 33 height 11
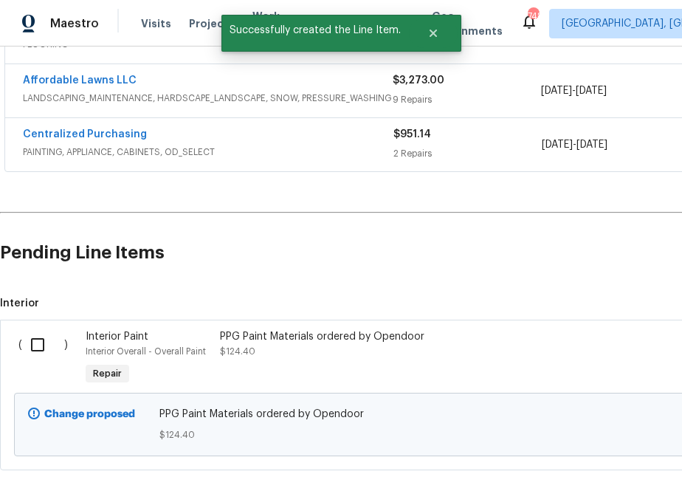
scroll to position [453, 0]
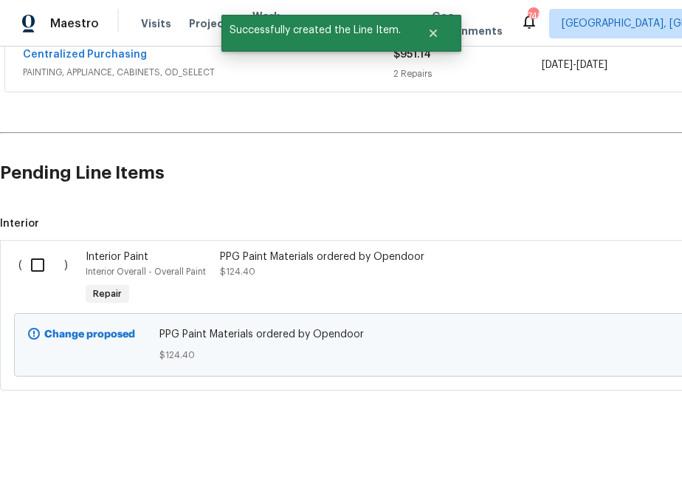
click at [29, 264] on input "checkbox" at bounding box center [43, 265] width 42 height 31
checkbox input "true"
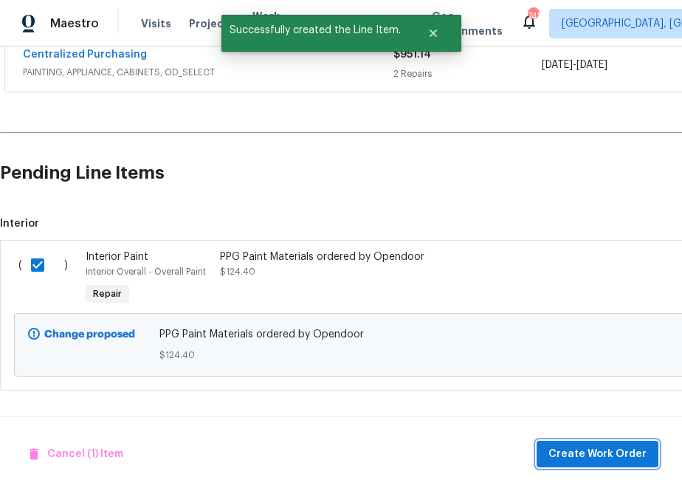
click at [611, 458] on span "Create Work Order" at bounding box center [598, 454] width 98 height 18
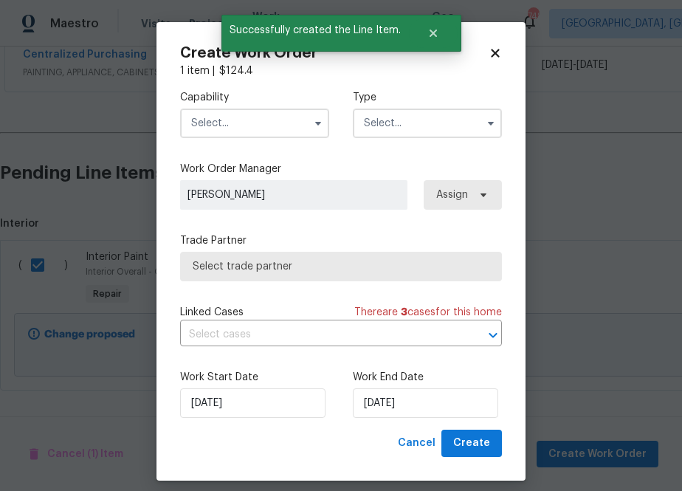
click at [216, 126] on input "text" at bounding box center [254, 124] width 149 height 30
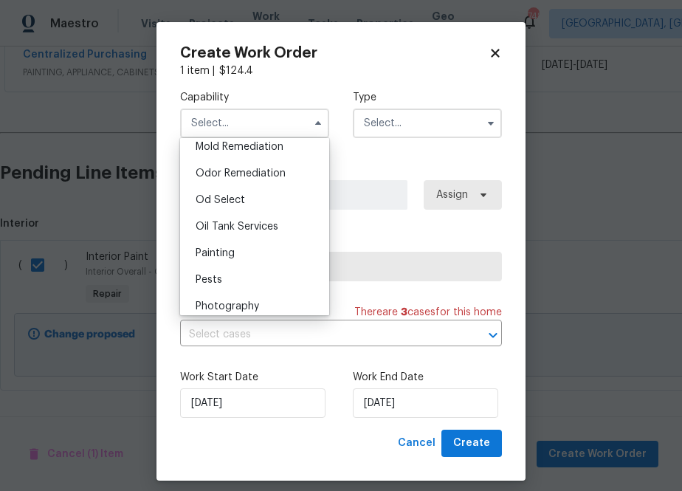
scroll to position [1162, 0]
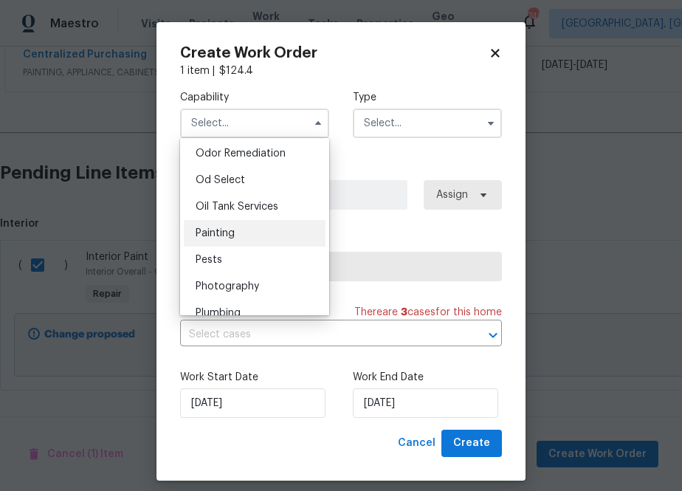
click at [233, 236] on span "Painting" at bounding box center [215, 233] width 39 height 10
type input "Painting"
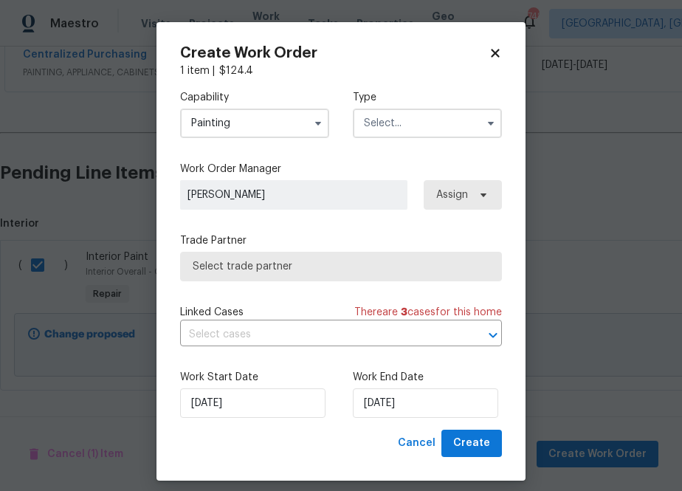
click at [436, 123] on input "text" at bounding box center [427, 124] width 149 height 30
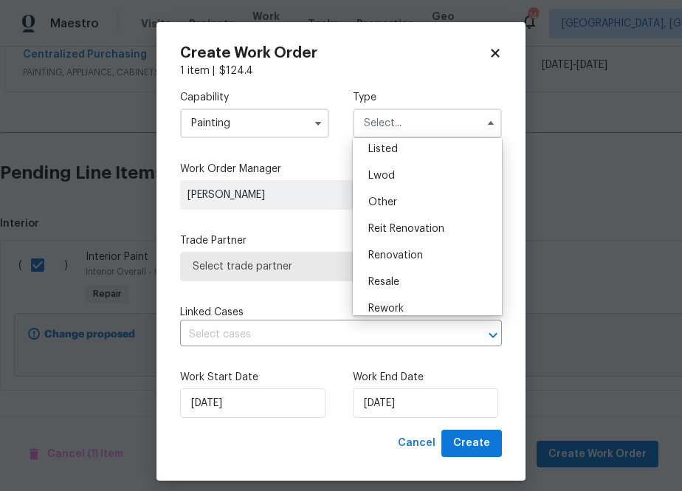
scroll to position [176, 0]
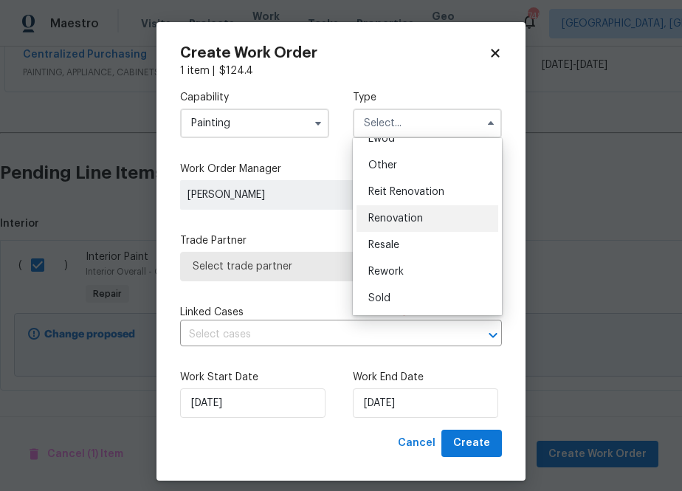
click at [395, 218] on span "Renovation" at bounding box center [395, 218] width 55 height 10
type input "Renovation"
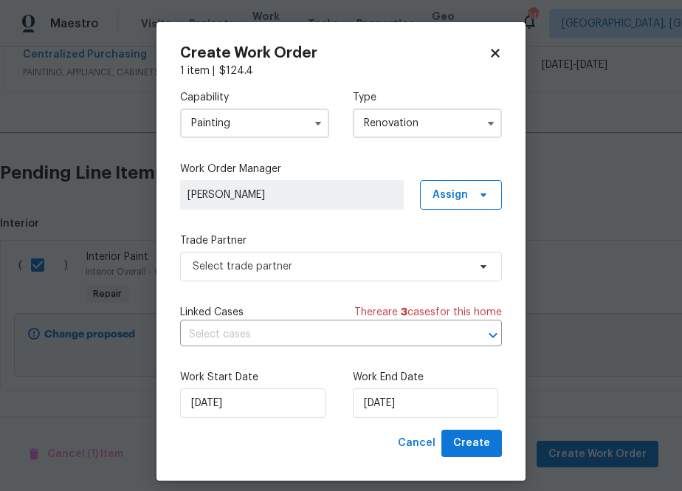
click at [451, 179] on div "Work Order Manager Lee Privette Assign" at bounding box center [341, 186] width 322 height 48
click at [449, 199] on span "Assign" at bounding box center [450, 195] width 35 height 15
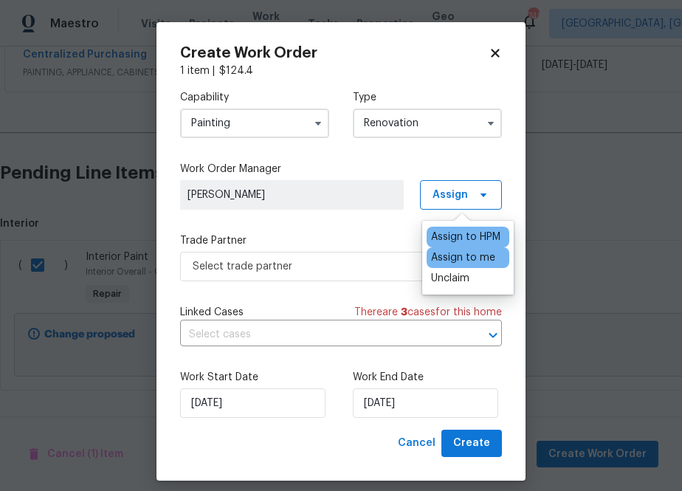
click at [446, 259] on div "Assign to me" at bounding box center [463, 257] width 64 height 15
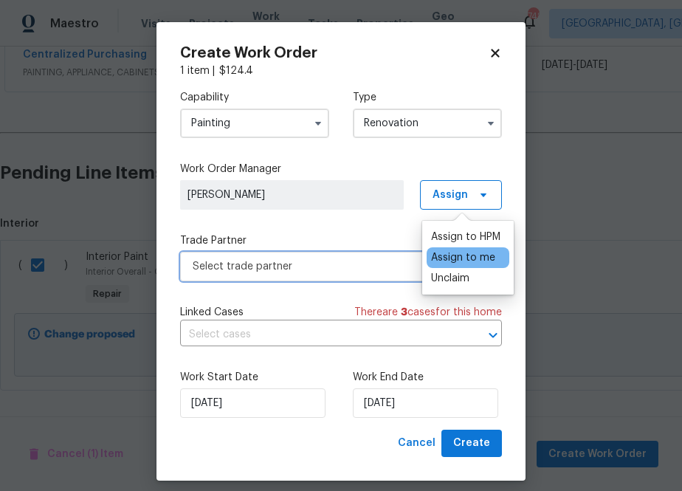
click at [345, 266] on span "Select trade partner" at bounding box center [330, 266] width 275 height 15
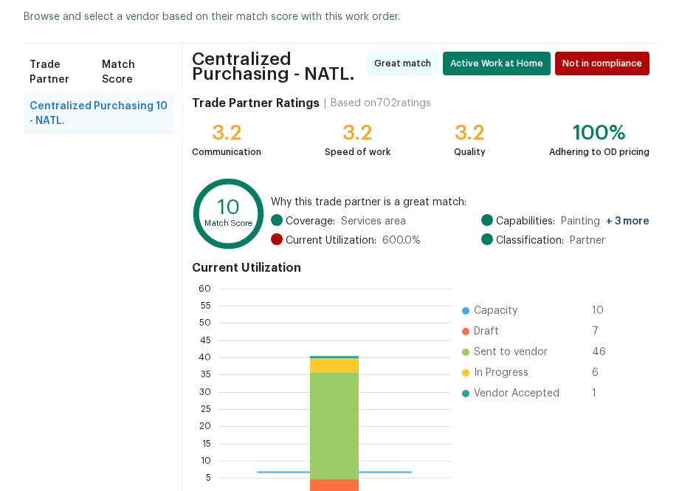
scroll to position [165, 0]
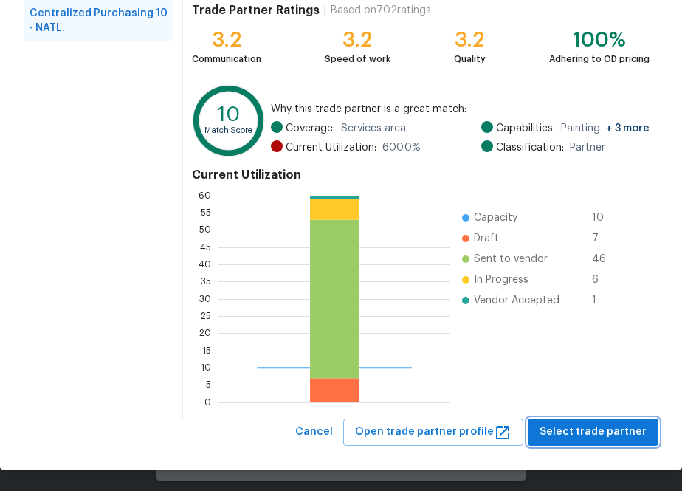
click at [579, 425] on span "Select trade partner" at bounding box center [593, 432] width 107 height 18
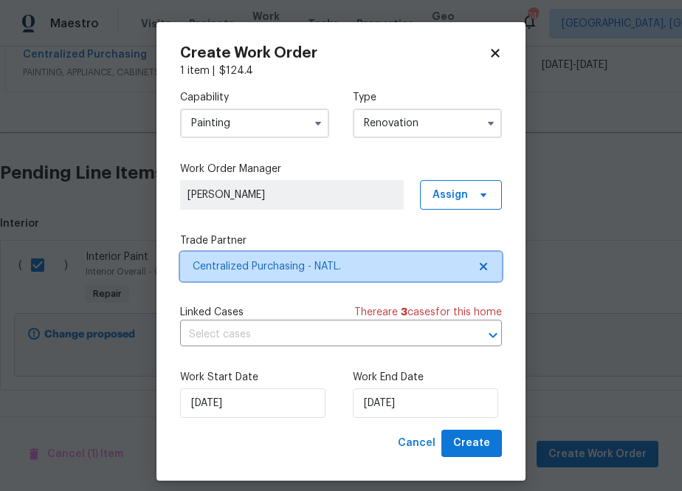
scroll to position [0, 0]
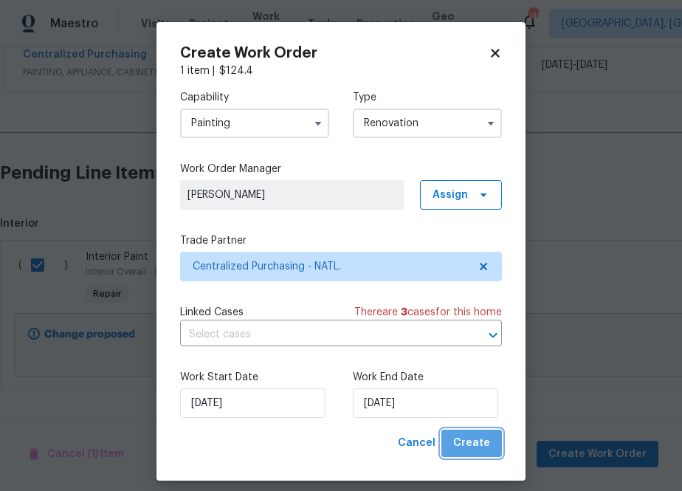
click at [476, 445] on span "Create" at bounding box center [471, 443] width 37 height 18
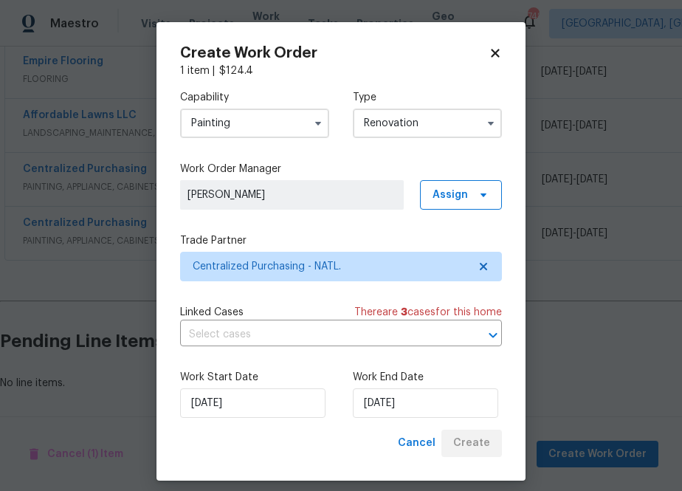
scroll to position [339, 0]
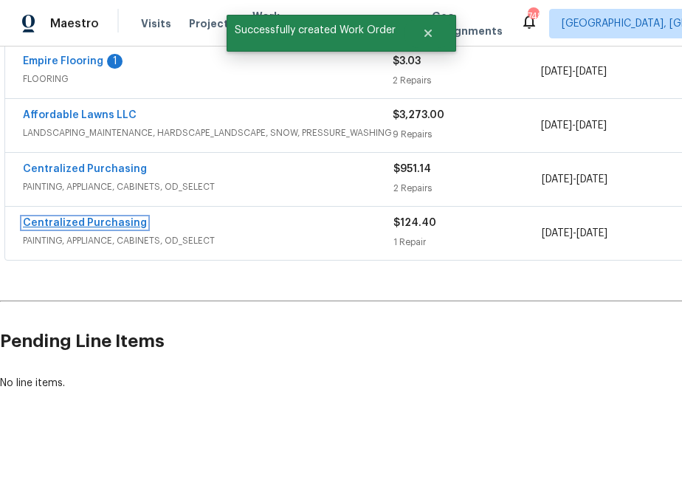
click at [120, 223] on link "Centralized Purchasing" at bounding box center [85, 223] width 124 height 10
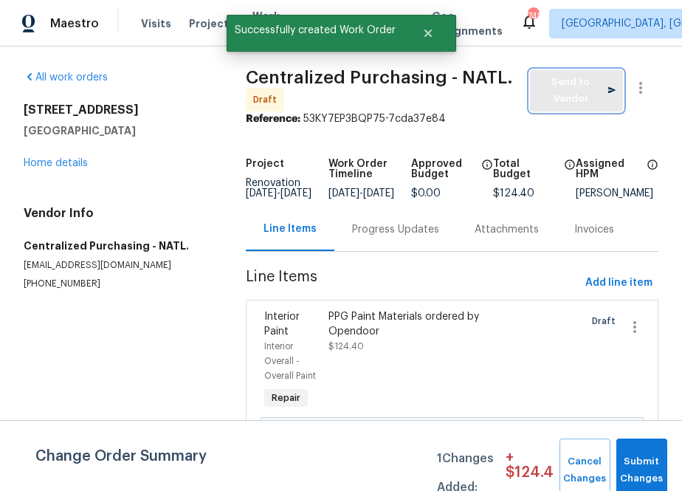
click at [558, 98] on span "Send to Vendor" at bounding box center [577, 91] width 78 height 34
